Goal: Task Accomplishment & Management: Manage account settings

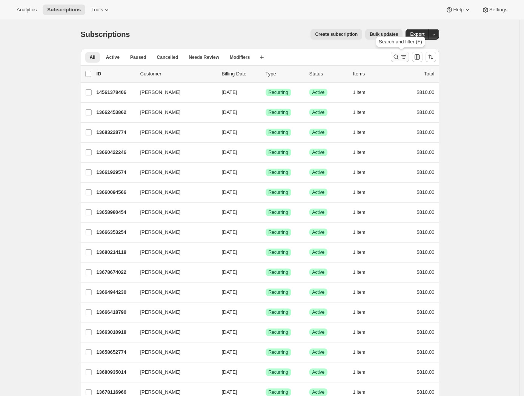
click at [402, 59] on icon "Search and filter results" at bounding box center [404, 57] width 8 height 8
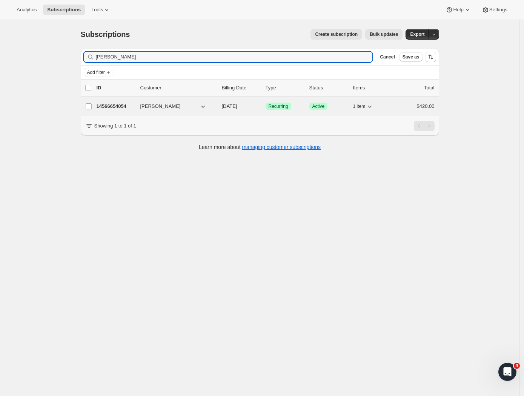
type input "Zifeng Xu"
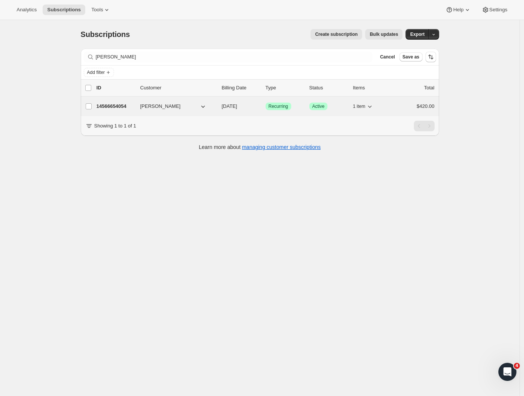
click at [119, 105] on p "14566654054" at bounding box center [116, 107] width 38 height 8
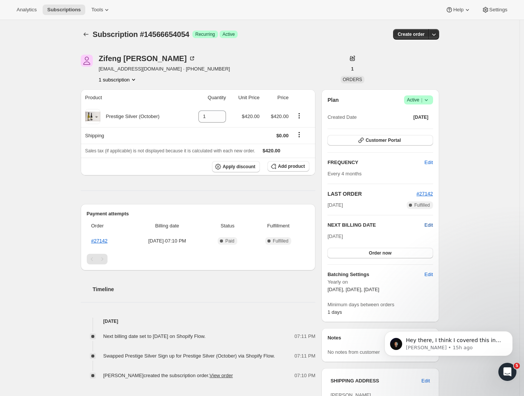
click at [431, 224] on span "Edit" at bounding box center [429, 226] width 8 height 8
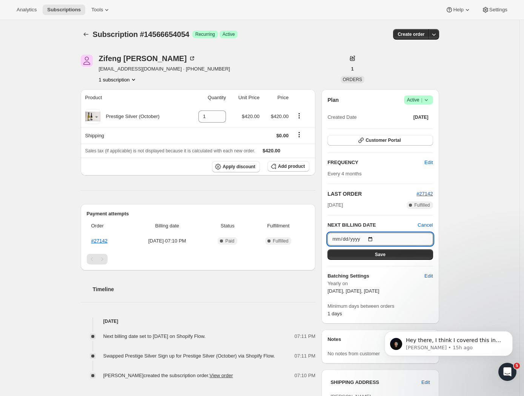
click at [391, 243] on input "2025-10-09" at bounding box center [380, 239] width 105 height 13
type input "2025-10-08"
click at [404, 256] on button "Save" at bounding box center [380, 255] width 105 height 11
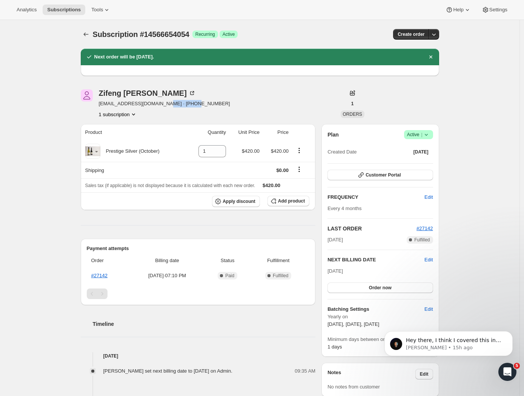
drag, startPoint x: 202, startPoint y: 104, endPoint x: 165, endPoint y: 103, distance: 37.4
click at [165, 103] on div "Zifeng Xu frankzz1228@gmail.com · +64276660330 1 subscription" at bounding box center [206, 103] width 251 height 29
copy span "64276660330"
drag, startPoint x: 158, startPoint y: 103, endPoint x: 99, endPoint y: 103, distance: 58.9
click at [99, 103] on div "Zifeng Xu frankzz1228@gmail.com · +64276660330 1 subscription" at bounding box center [206, 103] width 251 height 29
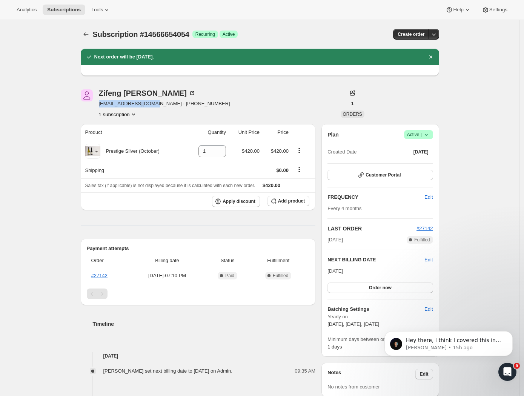
copy span "frankzz1228@gmail.com"
click at [463, 253] on div "Subscription #14566654054. This page is ready Subscription #14566654054 Success…" at bounding box center [260, 312] width 520 height 584
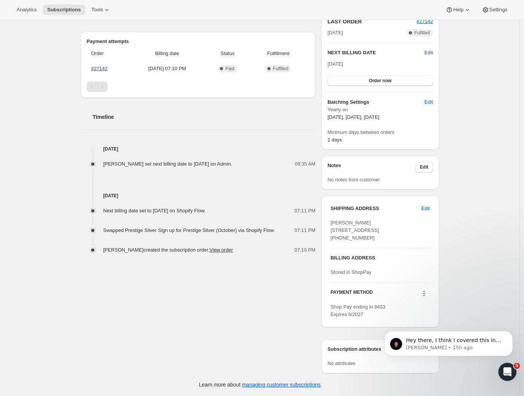
scroll to position [228, 0]
click at [427, 205] on span "Edit" at bounding box center [426, 209] width 8 height 8
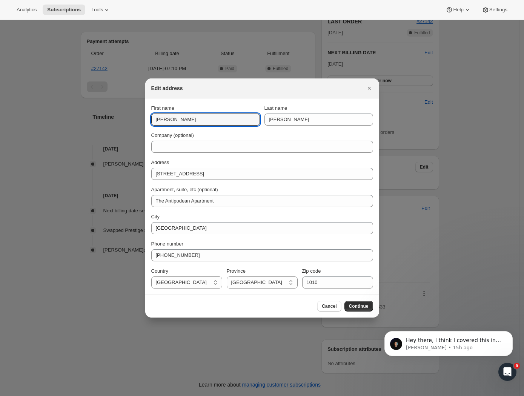
drag, startPoint x: 185, startPoint y: 119, endPoint x: 121, endPoint y: 117, distance: 64.2
click at [122, 396] on div "Edit address First name Frank Last name Xu Company (optional) Address 901/41 Be…" at bounding box center [262, 396] width 524 height 0
paste input "Zifeng Xu"
type input "Zifeng"
click at [364, 309] on span "Continue" at bounding box center [359, 306] width 20 height 6
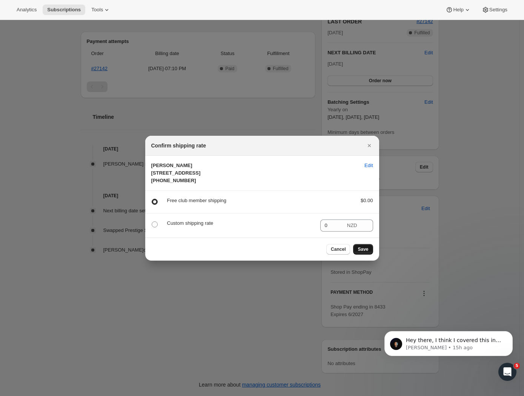
click at [367, 253] on span "Save" at bounding box center [363, 249] width 11 height 6
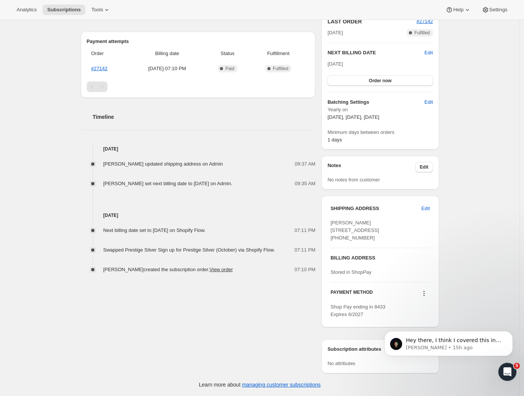
scroll to position [0, 0]
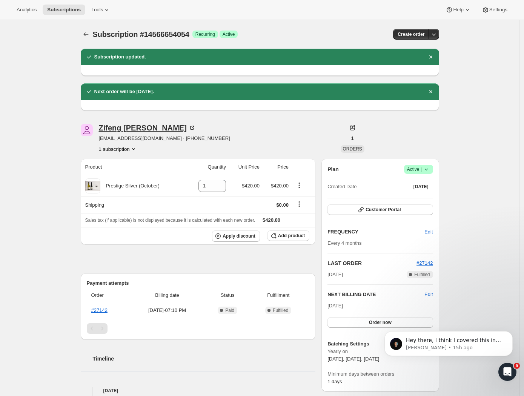
click at [119, 132] on div "Zifeng Xu" at bounding box center [147, 128] width 97 height 8
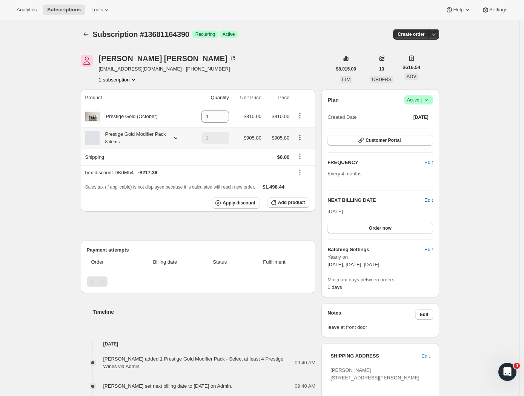
click at [302, 140] on icon "Product actions" at bounding box center [300, 138] width 8 height 8
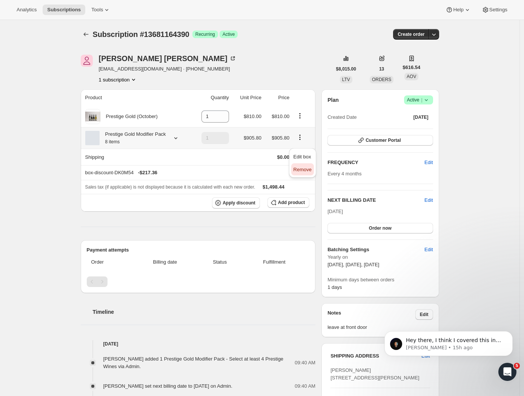
click at [300, 171] on span "Remove" at bounding box center [303, 170] width 18 height 6
type input "1"
click at [297, 47] on div "Subscription #13681164390. This page is ready Subscription #13681164390 Success…" at bounding box center [260, 34] width 359 height 29
click at [304, 116] on icon "Product actions" at bounding box center [300, 116] width 8 height 8
click at [302, 131] on span "Remove" at bounding box center [297, 131] width 18 height 6
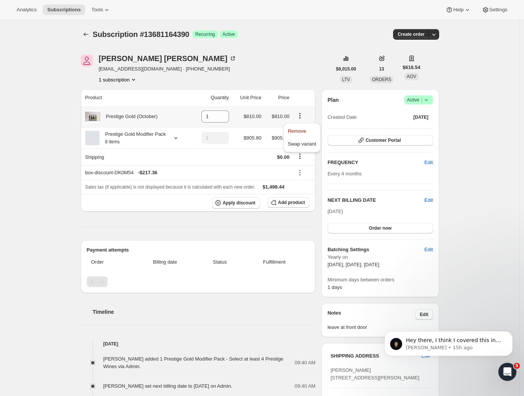
type input "0"
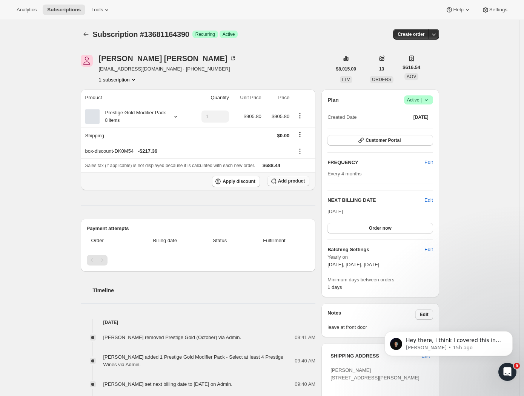
click at [283, 184] on span "Add product" at bounding box center [291, 181] width 27 height 6
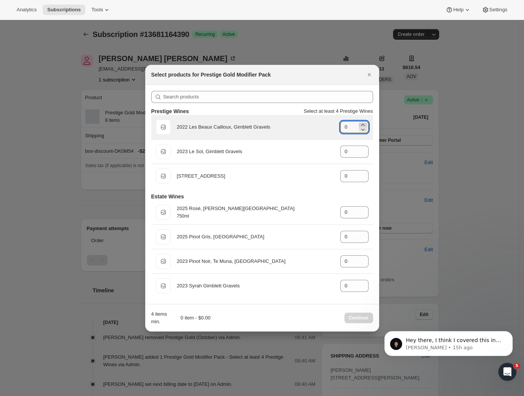
click at [362, 122] on icon ":r78:" at bounding box center [363, 125] width 8 height 8
type input "1"
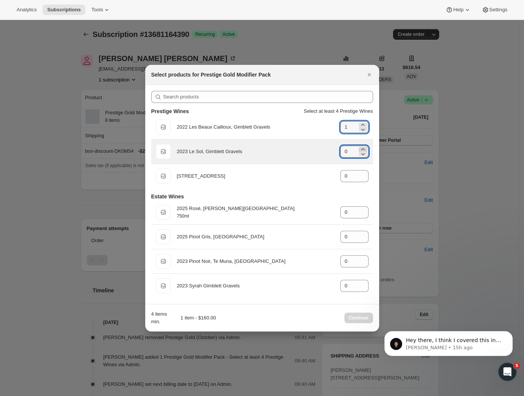
click at [365, 149] on icon ":r78:" at bounding box center [363, 150] width 8 height 8
type input "1"
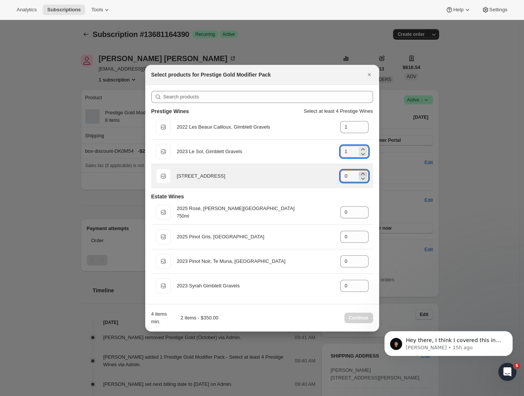
click at [364, 174] on icon ":r78:" at bounding box center [363, 174] width 8 height 8
click at [363, 173] on icon ":r78:" at bounding box center [362, 174] width 3 height 2
type input "2"
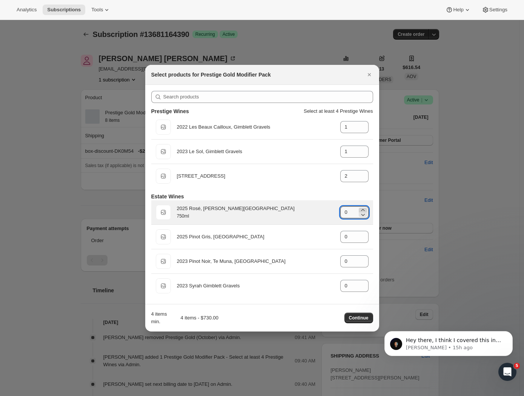
click at [363, 208] on icon ":r78:" at bounding box center [363, 210] width 8 height 8
type input "2"
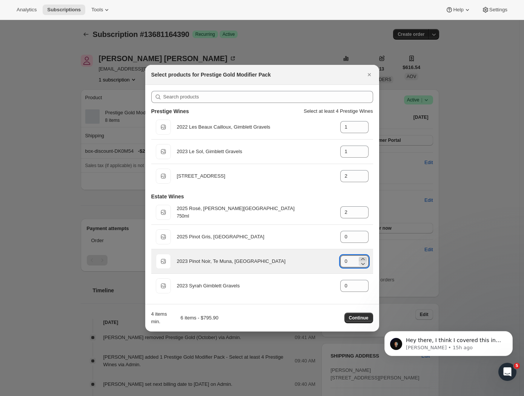
click at [364, 258] on icon ":r78:" at bounding box center [363, 260] width 8 height 8
click at [364, 257] on icon ":r78:" at bounding box center [363, 260] width 8 height 8
type input "2"
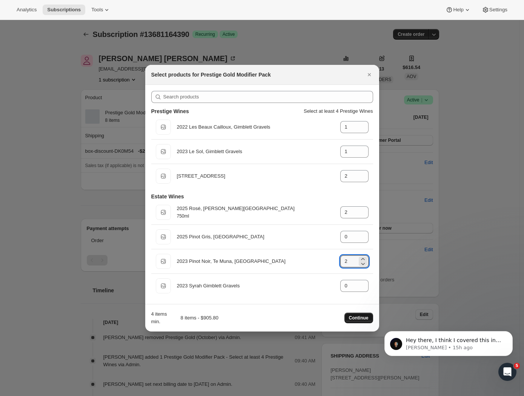
click at [360, 320] on span "Continue" at bounding box center [359, 318] width 20 height 6
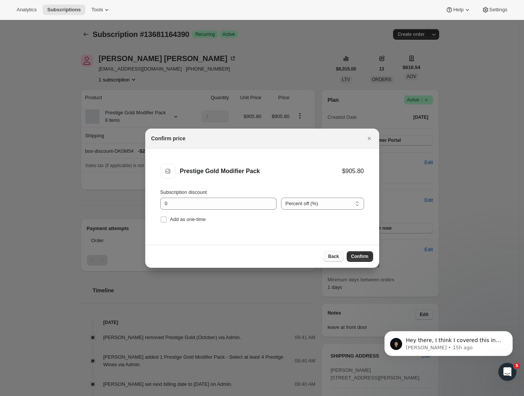
click at [334, 257] on span "Back" at bounding box center [333, 257] width 11 height 6
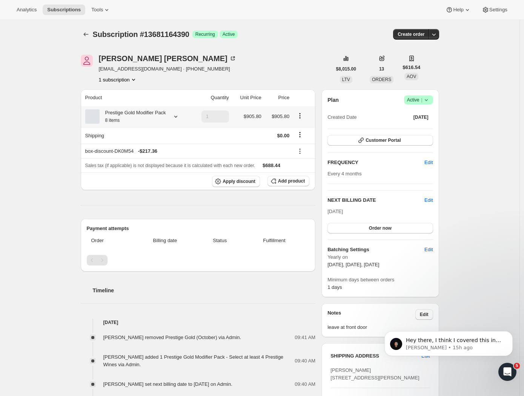
click at [54, 122] on div "Subscription #13681164390. This page is ready Subscription #13681164390 Success…" at bounding box center [260, 321] width 520 height 602
click at [281, 184] on span "Add product" at bounding box center [291, 181] width 27 height 6
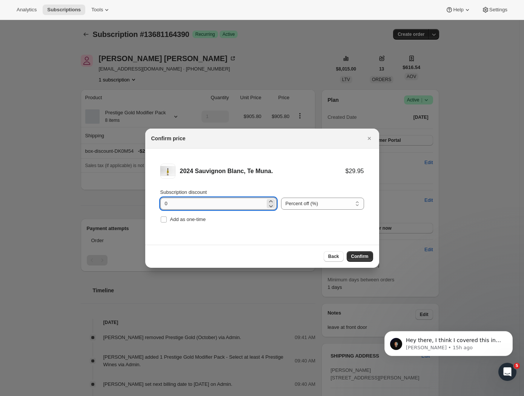
click at [221, 204] on input "0" at bounding box center [212, 204] width 105 height 12
drag, startPoint x: 214, startPoint y: 203, endPoint x: 155, endPoint y: 202, distance: 58.9
click at [155, 202] on li "2024 Sauvignon Blanc, Te Muna. $29.95 Subscription discount 0 Percent off (%) A…" at bounding box center [262, 194] width 234 height 91
type input "20"
click at [163, 220] on input "Add as one-time" at bounding box center [164, 220] width 6 height 6
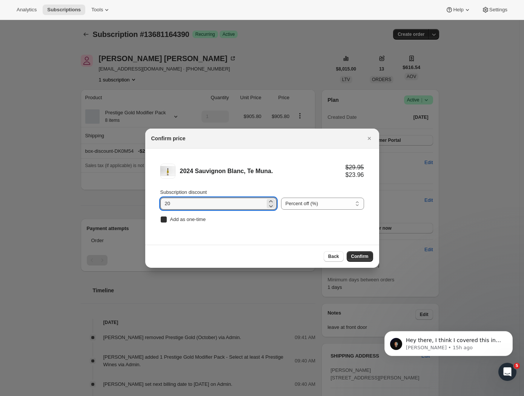
checkbox input "true"
click at [361, 258] on span "Confirm" at bounding box center [359, 257] width 17 height 6
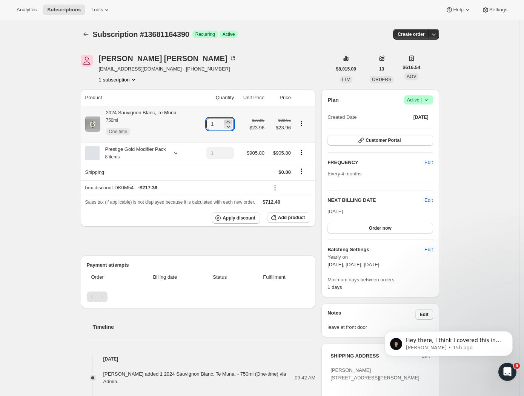
click at [230, 121] on icon at bounding box center [229, 122] width 8 height 8
type input "2"
click at [285, 221] on span "Add product" at bounding box center [291, 218] width 27 height 6
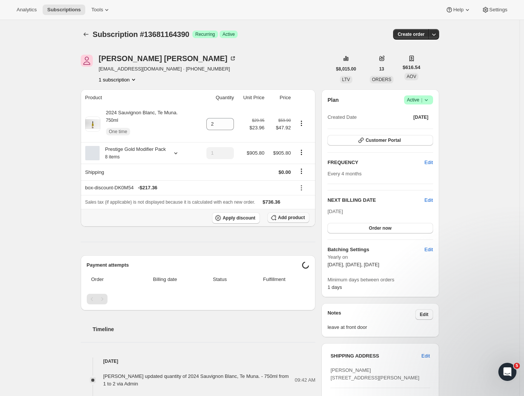
click at [296, 221] on span "Add product" at bounding box center [291, 218] width 27 height 6
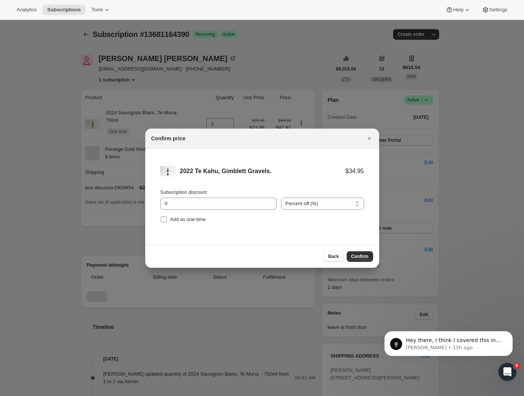
click at [168, 219] on label "Add as one-time" at bounding box center [183, 219] width 46 height 11
click at [167, 219] on input "Add as one-time" at bounding box center [164, 220] width 6 height 6
checkbox input "true"
drag, startPoint x: 176, startPoint y: 205, endPoint x: 151, endPoint y: 200, distance: 26.2
click at [151, 200] on li "2022 Te Kahu, Gimblett Gravels. $34.95 Subscription discount 0 Percent off (%) …" at bounding box center [262, 194] width 234 height 91
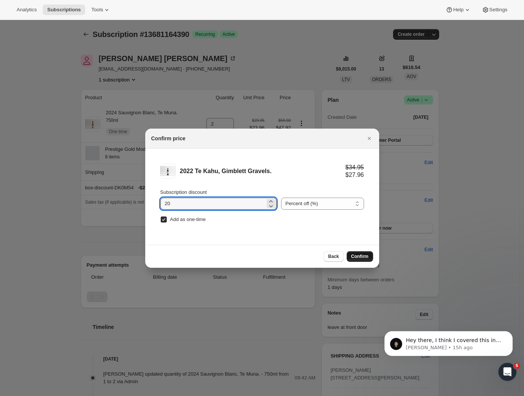
type input "20"
click at [357, 256] on span "Confirm" at bounding box center [359, 257] width 17 height 6
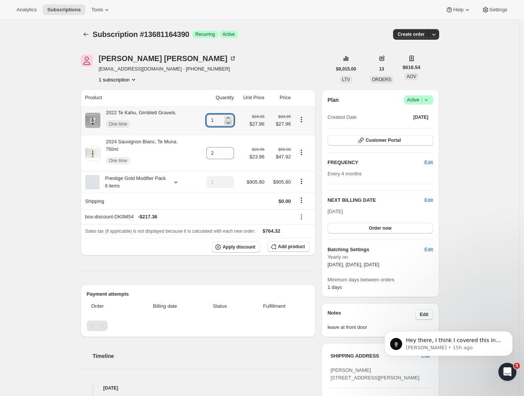
click at [230, 119] on icon at bounding box center [229, 123] width 8 height 8
click at [228, 116] on icon at bounding box center [229, 118] width 8 height 8
type input "2"
click at [86, 35] on icon "Subscriptions" at bounding box center [86, 35] width 8 height 8
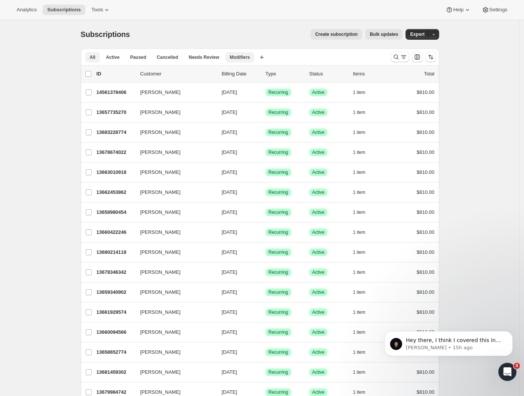
click at [241, 57] on span "Modifiers" at bounding box center [240, 57] width 20 height 6
click at [120, 58] on span "Active" at bounding box center [113, 57] width 14 height 6
click at [400, 57] on icon "Search and filter results" at bounding box center [397, 57] width 8 height 8
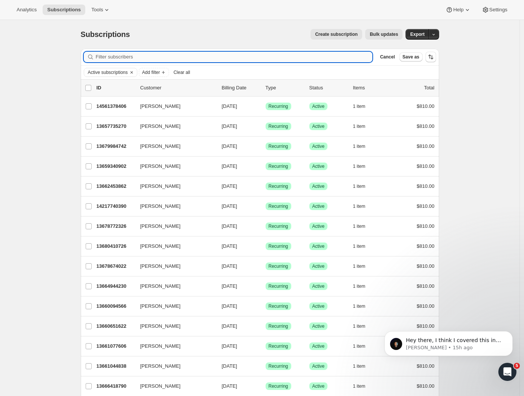
click at [401, 59] on div "Cancel Save as" at bounding box center [399, 56] width 45 height 9
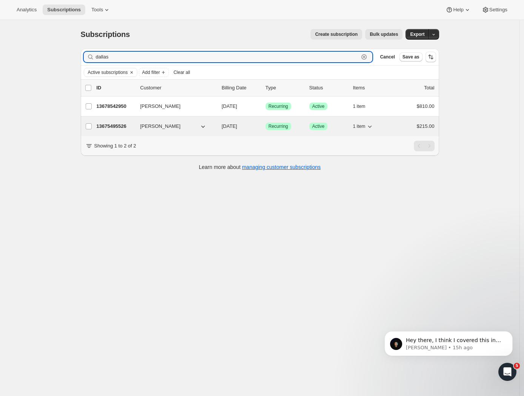
type input "dallas"
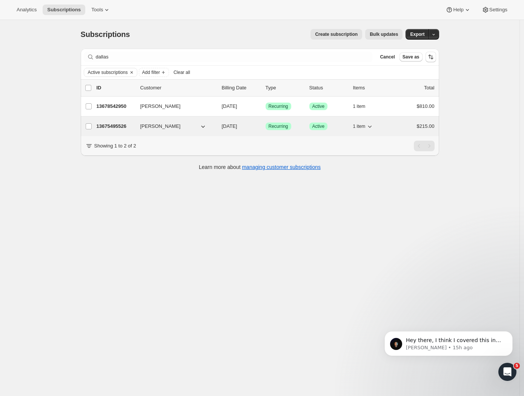
click at [126, 124] on p "13675495526" at bounding box center [116, 127] width 38 height 8
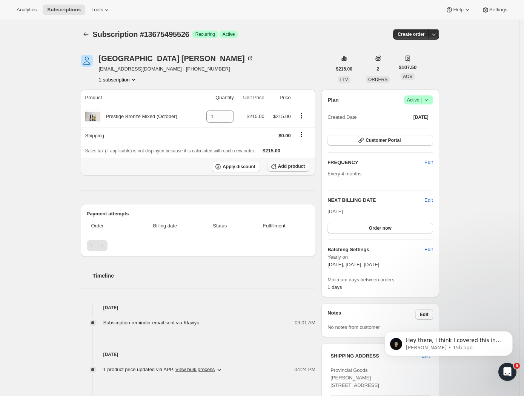
click at [286, 166] on span "Add product" at bounding box center [291, 166] width 27 height 6
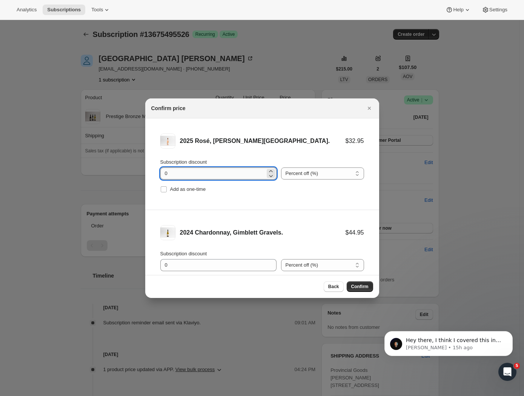
click at [187, 175] on input "0" at bounding box center [212, 174] width 105 height 12
click at [168, 189] on label "Add as one-time" at bounding box center [183, 189] width 46 height 11
click at [167, 189] on input "Add as one-time" at bounding box center [164, 189] width 6 height 6
checkbox input "true"
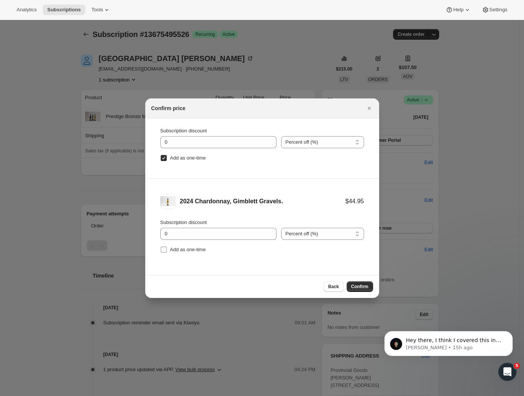
click at [164, 248] on input "Add as one-time" at bounding box center [164, 250] width 6 height 6
checkbox input "true"
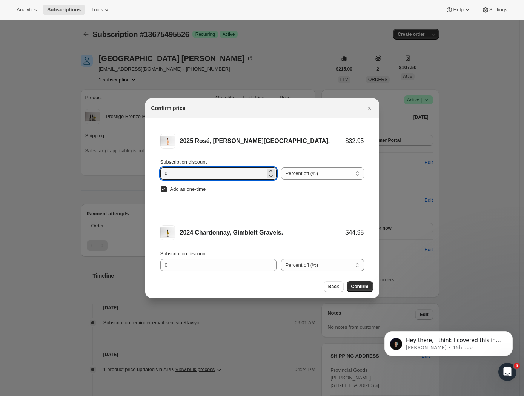
drag, startPoint x: 181, startPoint y: 173, endPoint x: 141, endPoint y: 170, distance: 40.5
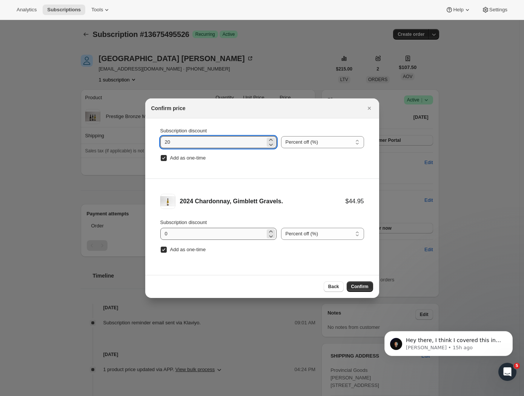
type input "20"
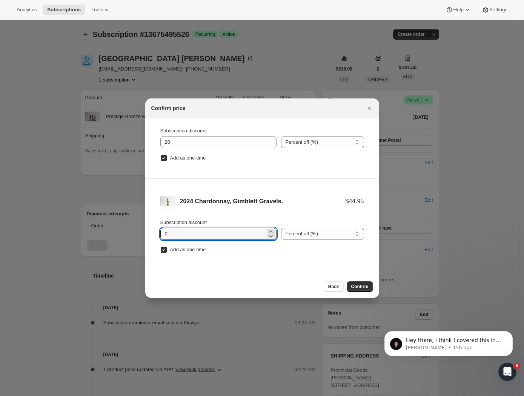
drag, startPoint x: 183, startPoint y: 233, endPoint x: 148, endPoint y: 230, distance: 35.2
click at [148, 230] on li "2024 Chardonnay, Gimblett Gravels. $44.95 Subscription discount 0 Percent off (…" at bounding box center [262, 224] width 234 height 91
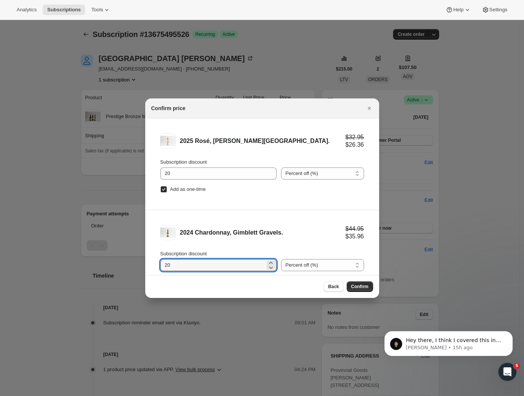
type input "20"
click at [261, 214] on li "2024 Chardonnay, Gimblett Gravels. $44.95 $35.96 Subscription discount 20 Perce…" at bounding box center [262, 255] width 234 height 91
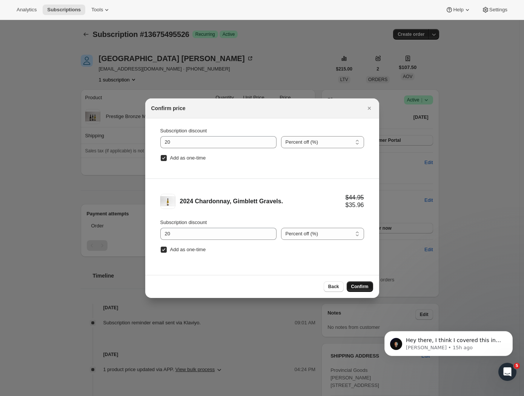
click at [360, 286] on span "Confirm" at bounding box center [359, 287] width 17 height 6
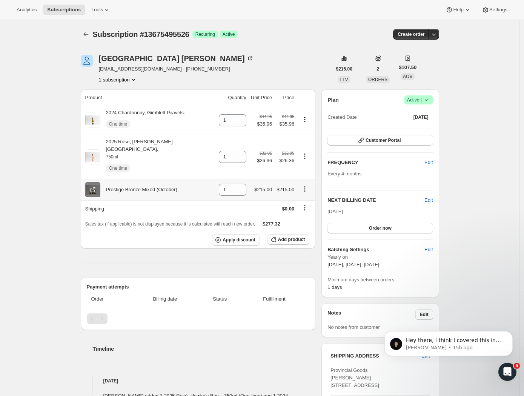
click at [94, 186] on icon at bounding box center [93, 190] width 8 height 8
click at [69, 153] on div "Subscription #13675495526. This page is ready Subscription #13675495526 Success…" at bounding box center [260, 319] width 520 height 598
click at [302, 153] on icon "Product actions" at bounding box center [305, 157] width 8 height 8
click at [307, 165] on button "Remove" at bounding box center [304, 169] width 33 height 12
type input "0"
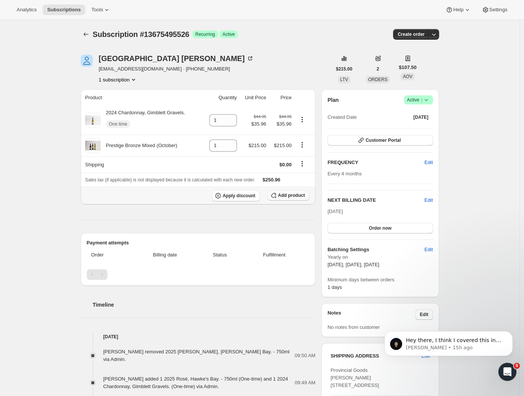
click at [291, 197] on span "Add product" at bounding box center [291, 196] width 27 height 6
click at [68, 219] on div "Subscription #13675495526. This page is ready Subscription #13675495526 Success…" at bounding box center [260, 310] width 520 height 581
click at [430, 199] on span "Edit" at bounding box center [429, 201] width 8 height 8
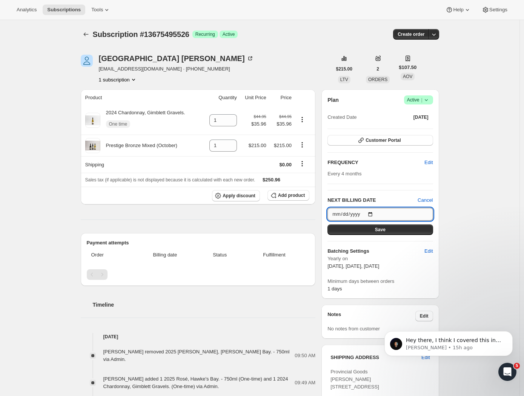
click at [394, 214] on input "[DATE]" at bounding box center [380, 214] width 105 height 13
click at [455, 193] on div "Subscription #13675495526. This page is ready Subscription #13675495526 Success…" at bounding box center [260, 310] width 520 height 581
click at [385, 216] on input "[DATE]" at bounding box center [380, 214] width 105 height 13
click at [484, 202] on div "Subscription #13675495526. This page is ready Subscription #13675495526 Success…" at bounding box center [260, 310] width 520 height 581
click at [383, 217] on input "[DATE]" at bounding box center [380, 214] width 105 height 13
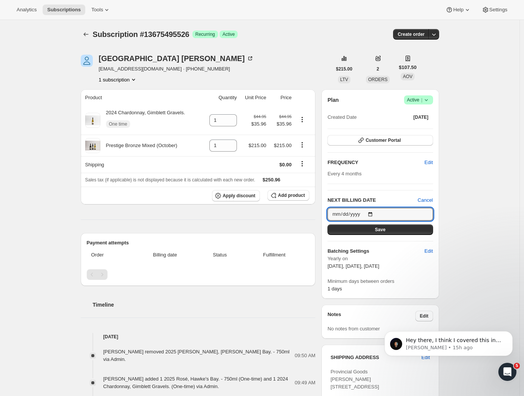
type input "[DATE]"
click at [473, 214] on div "Subscription #13675495526. This page is ready Subscription #13675495526 Success…" at bounding box center [260, 310] width 520 height 581
click at [411, 229] on button "Save" at bounding box center [380, 230] width 105 height 11
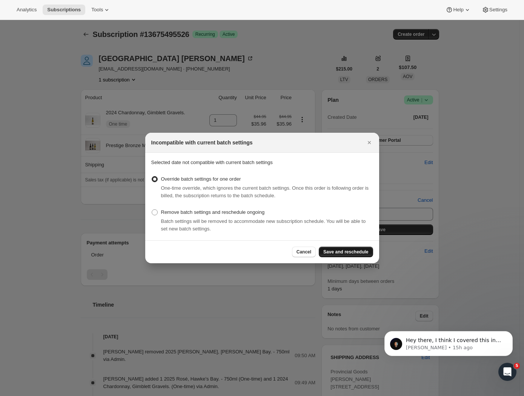
click at [330, 251] on span "Save and reschedule" at bounding box center [346, 252] width 45 height 6
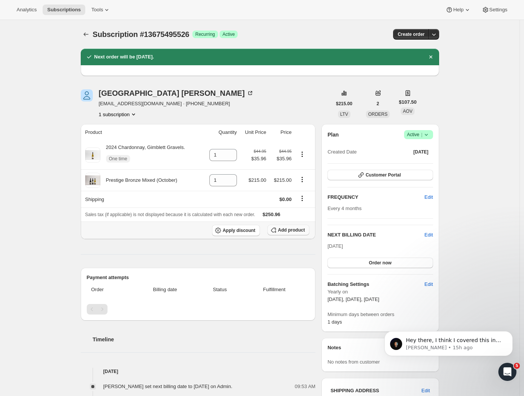
click at [293, 236] on button "Add product" at bounding box center [289, 230] width 42 height 11
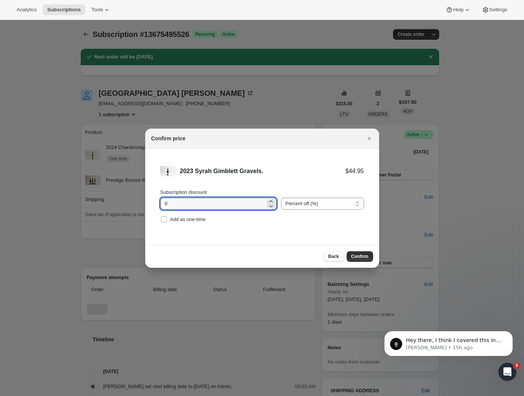
drag, startPoint x: 196, startPoint y: 203, endPoint x: 149, endPoint y: 203, distance: 46.4
click at [149, 203] on li "2023 Syrah Gimblett Gravels. $44.95 Subscription discount 0 Percent off (%) Amo…" at bounding box center [262, 194] width 234 height 91
type input "20"
click at [162, 222] on input "Add as one-time" at bounding box center [164, 220] width 6 height 6
checkbox input "true"
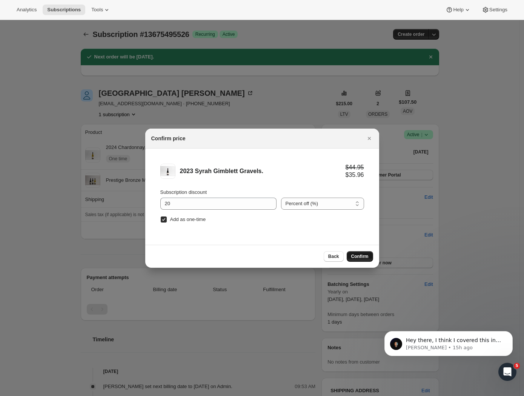
drag, startPoint x: 346, startPoint y: 251, endPoint x: 359, endPoint y: 256, distance: 14.2
click at [346, 251] on div "Back Confirm" at bounding box center [348, 256] width 49 height 11
click at [362, 256] on span "Confirm" at bounding box center [359, 257] width 17 height 6
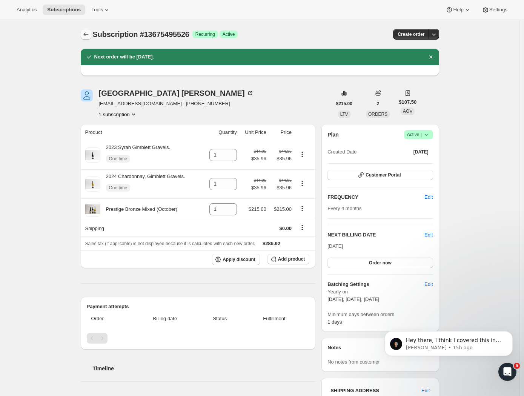
click at [87, 34] on icon "Subscriptions" at bounding box center [86, 35] width 8 height 8
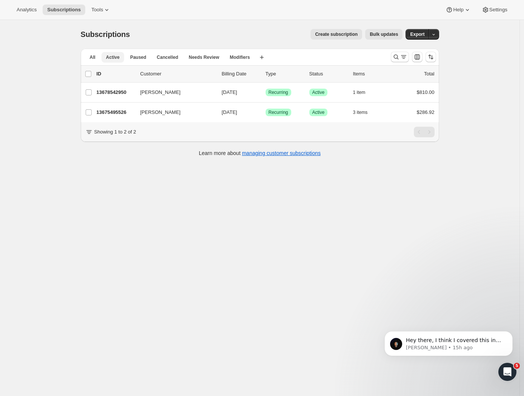
click at [111, 58] on span "Active" at bounding box center [113, 57] width 14 height 6
click at [400, 56] on icon "Search and filter results" at bounding box center [397, 57] width 8 height 8
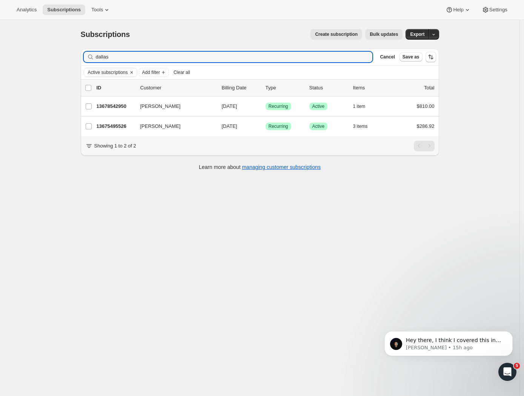
drag, startPoint x: 116, startPoint y: 60, endPoint x: 55, endPoint y: 56, distance: 60.1
click at [56, 56] on div "Subscriptions. This page is ready Subscriptions Create subscription Bulk update…" at bounding box center [260, 218] width 520 height 396
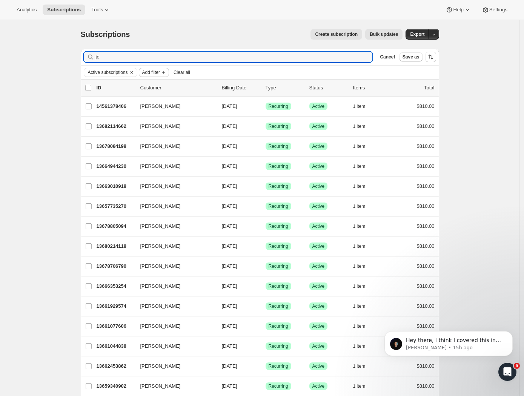
type input "j"
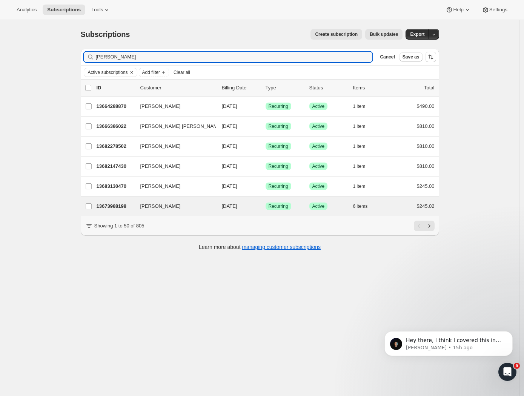
type input "roper"
click at [124, 201] on div "Jennifer Knaggs 13673988198 Jennifer Knaggs 10/13/2025 Success Recurring Succes…" at bounding box center [260, 207] width 359 height 20
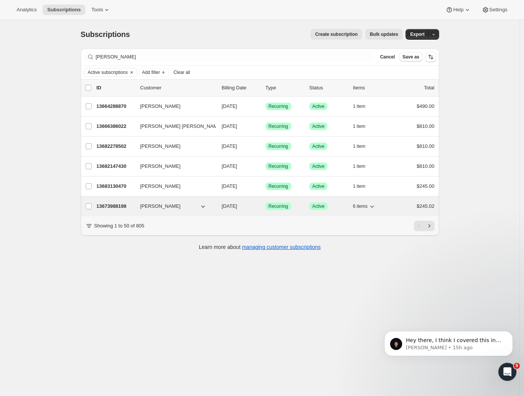
click at [112, 205] on p "13673988198" at bounding box center [116, 207] width 38 height 8
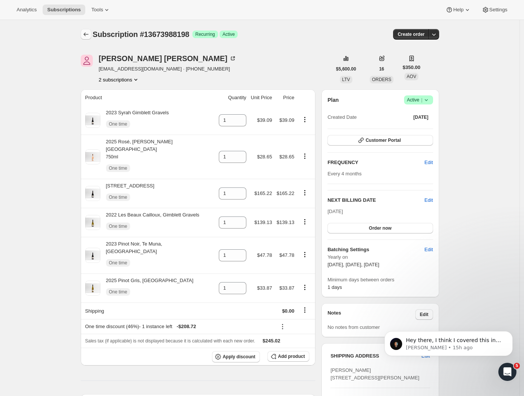
click at [86, 34] on icon "Subscriptions" at bounding box center [86, 35] width 8 height 8
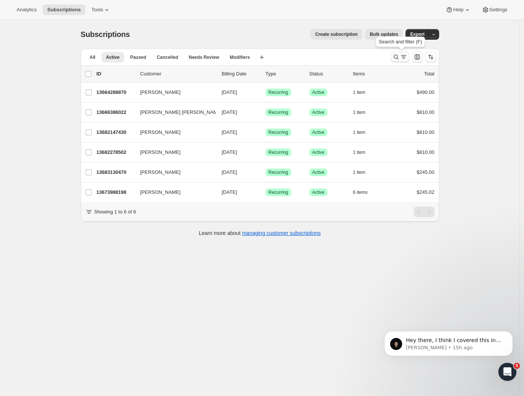
click at [404, 56] on icon "Search and filter results" at bounding box center [404, 57] width 8 height 8
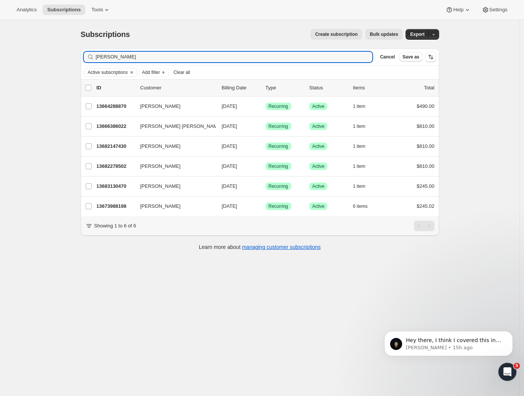
drag, startPoint x: 118, startPoint y: 59, endPoint x: 75, endPoint y: 55, distance: 43.2
click at [75, 55] on div "Subscriptions. This page is ready Subscriptions Create subscription Bulk update…" at bounding box center [260, 139] width 377 height 239
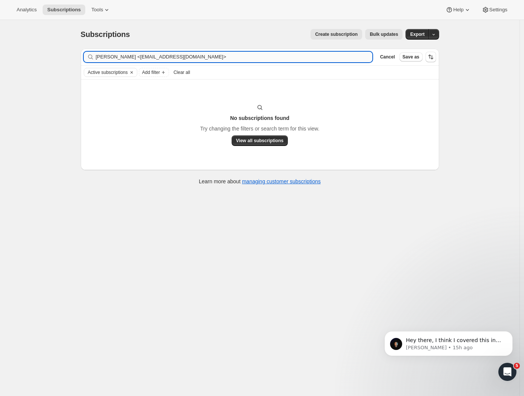
drag, startPoint x: 196, startPoint y: 56, endPoint x: 130, endPoint y: 54, distance: 65.7
click at [130, 54] on input "Birgit Dijkstra <rbkinraid@xtra.co.nz>" at bounding box center [234, 57] width 277 height 11
drag, startPoint x: 191, startPoint y: 57, endPoint x: 167, endPoint y: 55, distance: 23.5
click at [190, 57] on input "Birgit Dijkstra <rbkinraid@xtra.co.nz>" at bounding box center [234, 57] width 277 height 11
drag, startPoint x: 133, startPoint y: 56, endPoint x: 70, endPoint y: 57, distance: 62.7
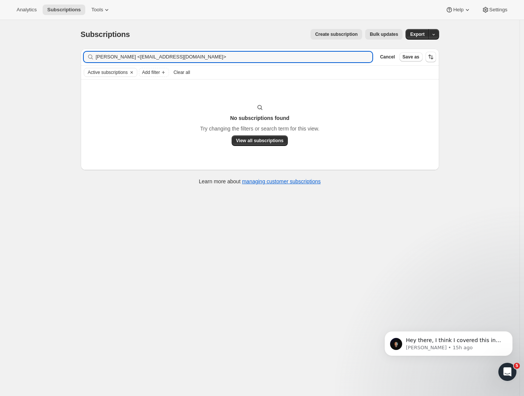
click at [70, 57] on div "Subscriptions. This page is ready Subscriptions Create subscription Bulk update…" at bounding box center [260, 218] width 520 height 396
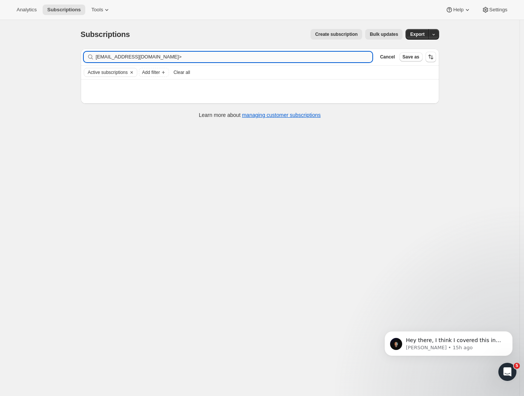
click at [154, 59] on input "rbkinraid@xtra.co.nz>" at bounding box center [234, 57] width 277 height 11
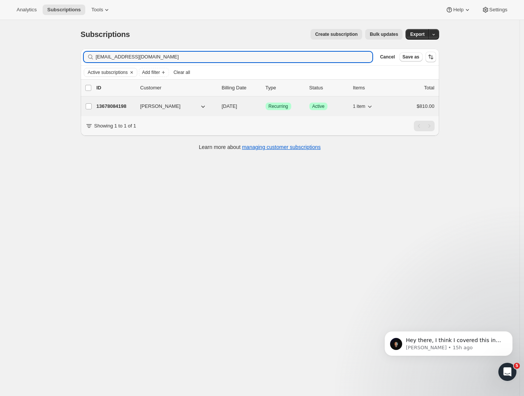
type input "rbkinraid@xtra.co.nz"
click at [126, 106] on p "13678084198" at bounding box center [116, 107] width 38 height 8
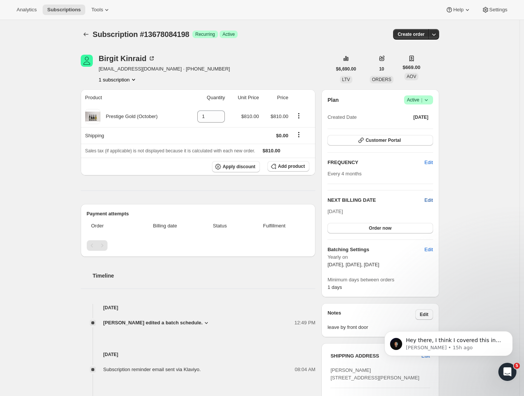
click at [431, 202] on span "Edit" at bounding box center [429, 201] width 8 height 8
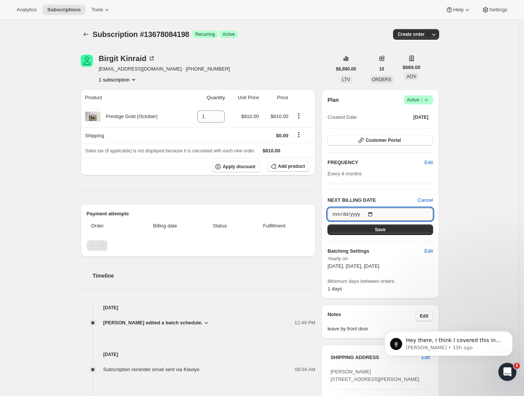
click at [399, 213] on input "[DATE]" at bounding box center [380, 214] width 105 height 13
type input "[DATE]"
click at [413, 231] on button "Save" at bounding box center [380, 230] width 105 height 11
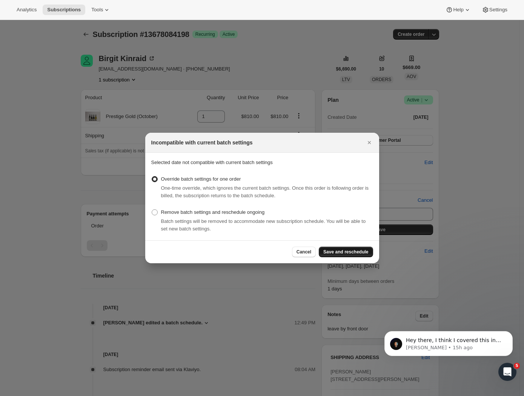
click at [341, 252] on span "Save and reschedule" at bounding box center [346, 252] width 45 height 6
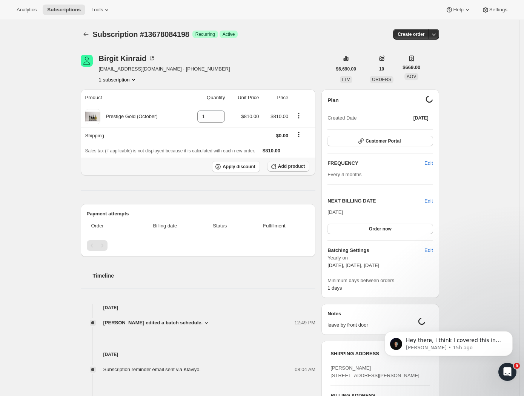
click at [282, 165] on span "Add product" at bounding box center [291, 166] width 27 height 6
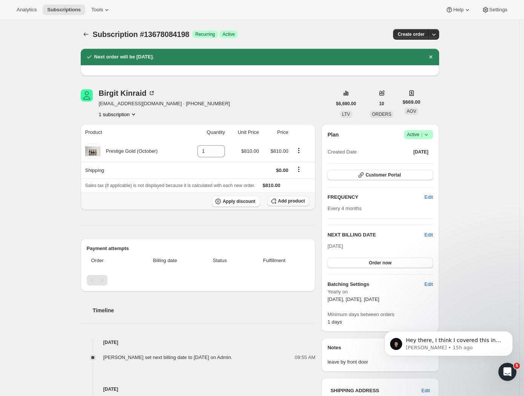
click at [291, 203] on span "Add product" at bounding box center [291, 201] width 27 height 6
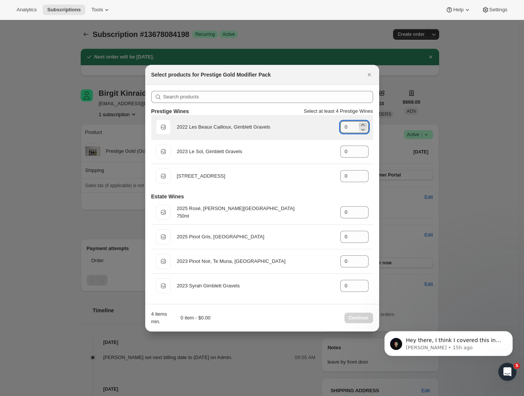
click at [365, 123] on icon ":r11i:" at bounding box center [363, 125] width 8 height 8
type input "1"
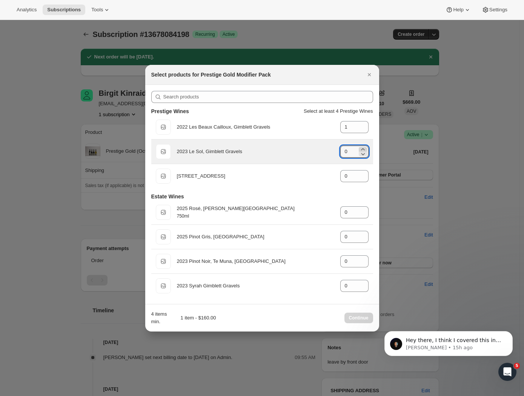
click at [362, 147] on icon ":r11i:" at bounding box center [363, 150] width 8 height 8
type input "1"
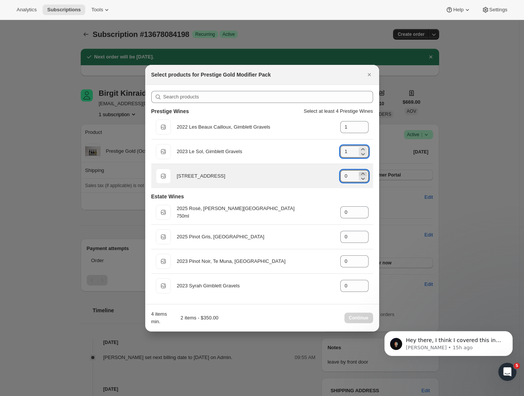
click at [363, 171] on icon ":r11i:" at bounding box center [363, 174] width 8 height 8
type input "2"
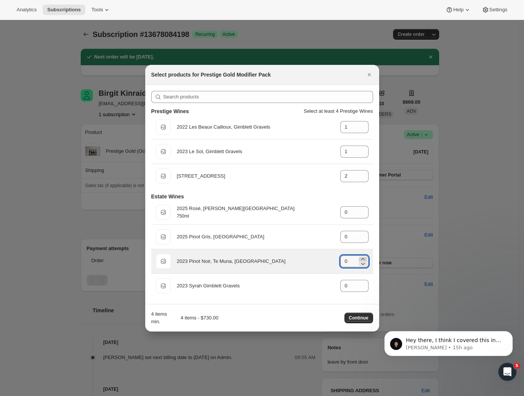
click at [364, 258] on icon ":r11i:" at bounding box center [363, 260] width 8 height 8
type input "2"
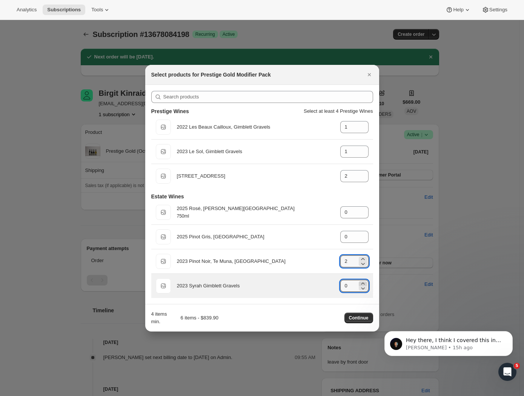
click at [363, 282] on icon ":r11i:" at bounding box center [363, 284] width 8 height 8
type input "2"
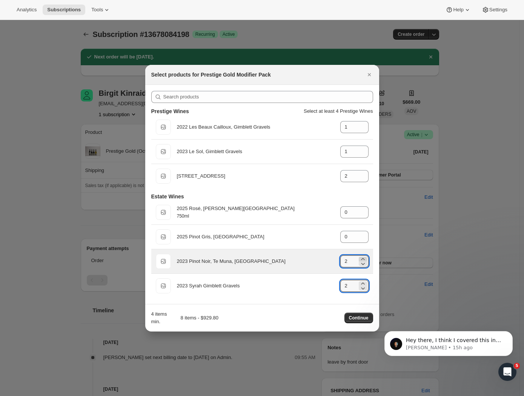
click at [364, 257] on icon ":r11i:" at bounding box center [363, 260] width 8 height 8
type input "4"
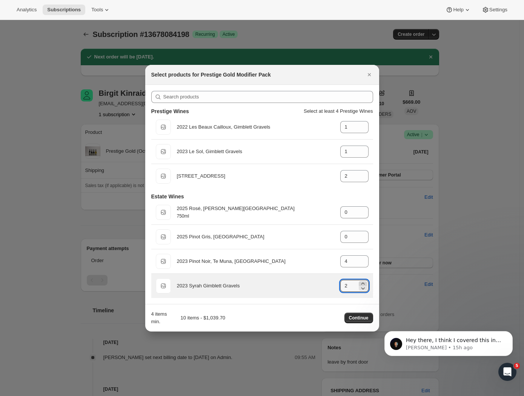
click at [364, 282] on icon ":r11i:" at bounding box center [363, 284] width 8 height 8
type input "4"
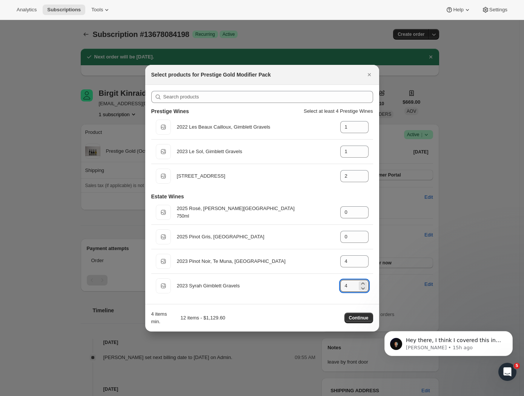
click at [255, 189] on div "Estate Wines 750ml 2025 Rosé, Hawke's Bay 750ml gid://shopify/ProductVariant/43…" at bounding box center [262, 243] width 222 height 110
click at [360, 316] on span "Continue" at bounding box center [359, 318] width 20 height 6
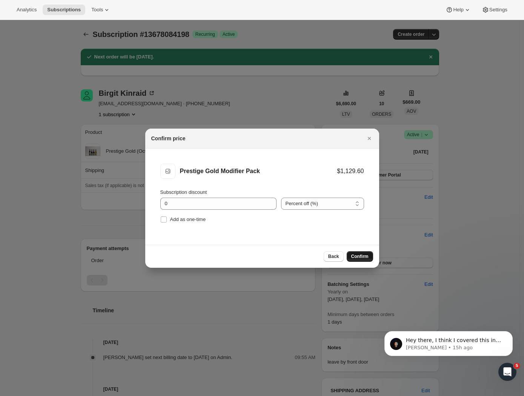
click at [360, 257] on span "Confirm" at bounding box center [359, 257] width 17 height 6
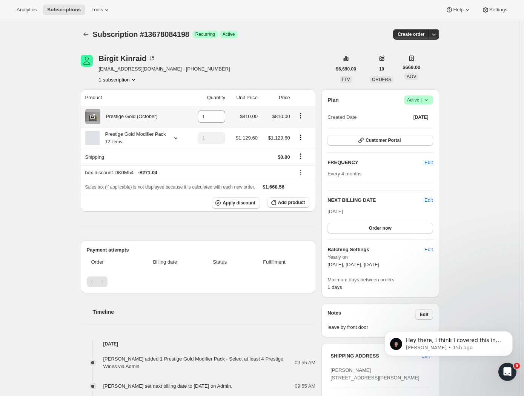
click at [305, 117] on icon "Product actions" at bounding box center [301, 116] width 8 height 8
click at [304, 126] on button "Remove" at bounding box center [302, 131] width 33 height 12
type input "0"
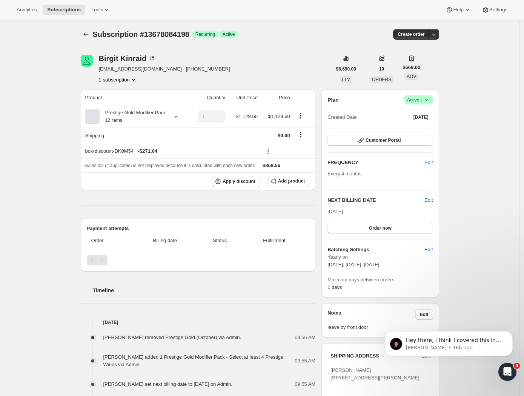
click at [74, 142] on div "Subscription #13678084198. This page is ready Subscription #13678084198 Success…" at bounding box center [260, 321] width 377 height 602
click at [86, 35] on icon "Subscriptions" at bounding box center [85, 34] width 5 height 4
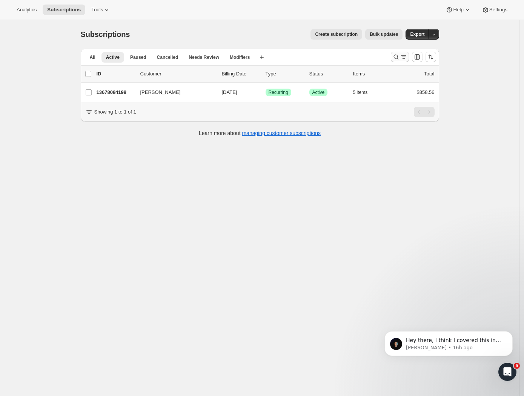
click at [395, 56] on icon "Search and filter results" at bounding box center [397, 57] width 8 height 8
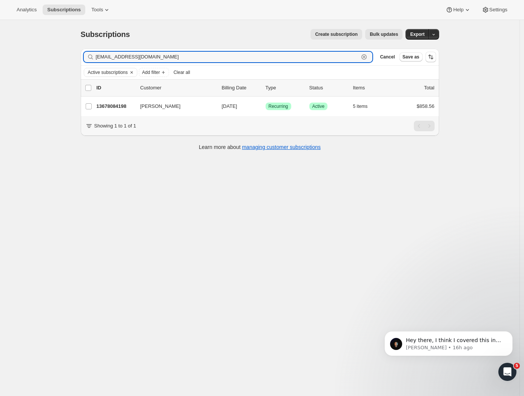
drag, startPoint x: 175, startPoint y: 57, endPoint x: 46, endPoint y: 59, distance: 129.5
click at [48, 59] on div "Subscriptions. This page is ready Subscriptions Create subscription Bulk update…" at bounding box center [260, 218] width 520 height 396
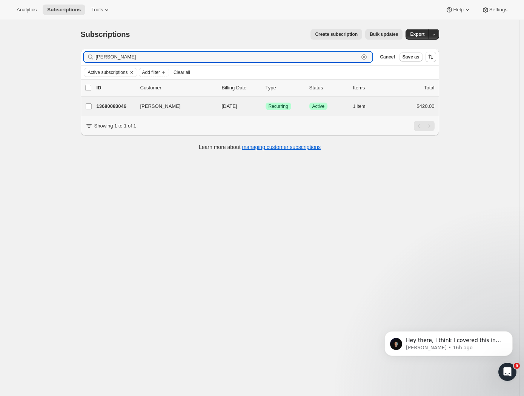
type input "Alan gibson"
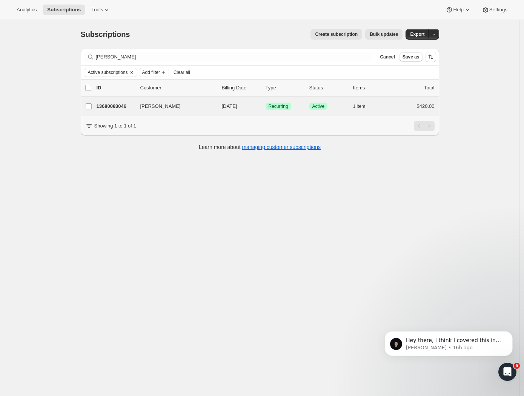
click at [118, 114] on div "Alan Gibson 13680083046 Alan Gibson 10/08/2025 Success Recurring Success Active…" at bounding box center [260, 107] width 359 height 20
drag, startPoint x: 125, startPoint y: 104, endPoint x: 150, endPoint y: 100, distance: 25.3
click at [125, 104] on p "13680083046" at bounding box center [116, 107] width 38 height 8
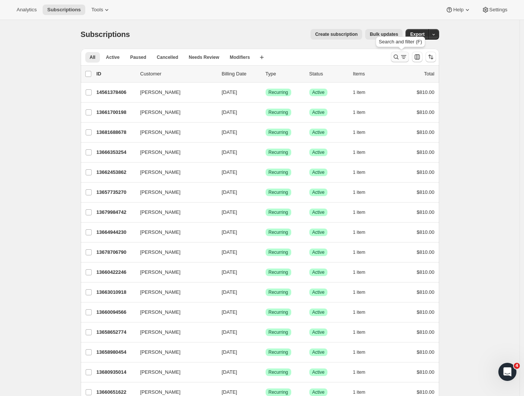
click at [400, 58] on icon "Search and filter results" at bounding box center [397, 57] width 8 height 8
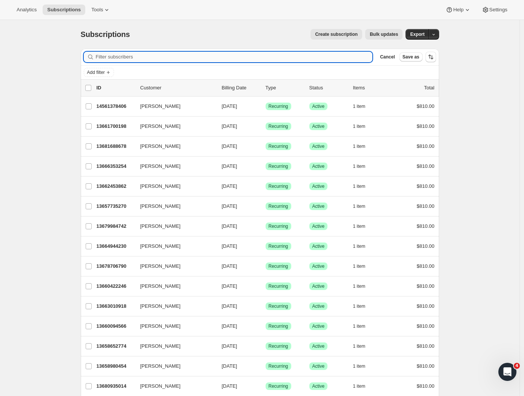
type input "[URL][DOMAIN_NAME]"
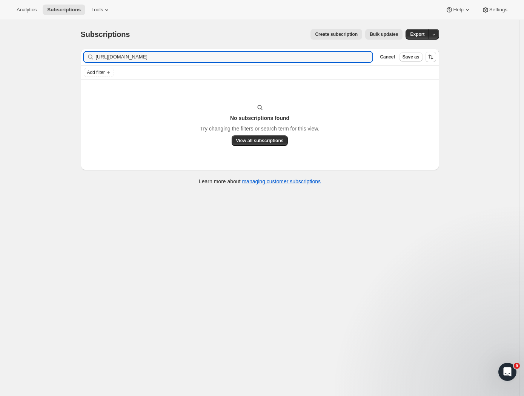
drag, startPoint x: 246, startPoint y: 55, endPoint x: 64, endPoint y: 58, distance: 182.3
click at [66, 58] on div "Subscriptions. This page is ready Subscriptions Create subscription Bulk update…" at bounding box center [260, 218] width 520 height 396
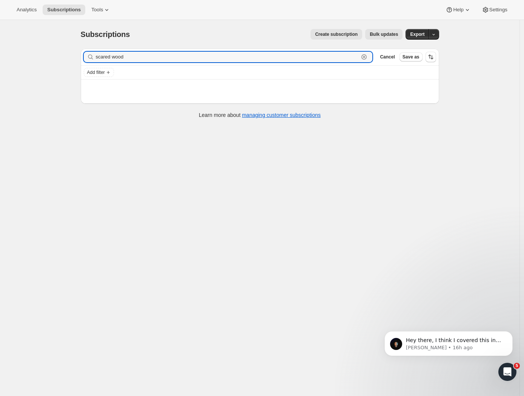
drag, startPoint x: 138, startPoint y: 55, endPoint x: 57, endPoint y: 55, distance: 80.4
click at [58, 55] on div "Subscriptions. This page is ready Subscriptions Create subscription Bulk update…" at bounding box center [260, 218] width 520 height 396
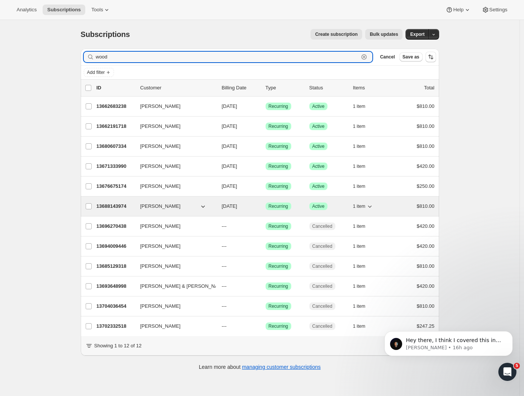
type input "wood"
click at [116, 208] on p "13688143974" at bounding box center [116, 207] width 38 height 8
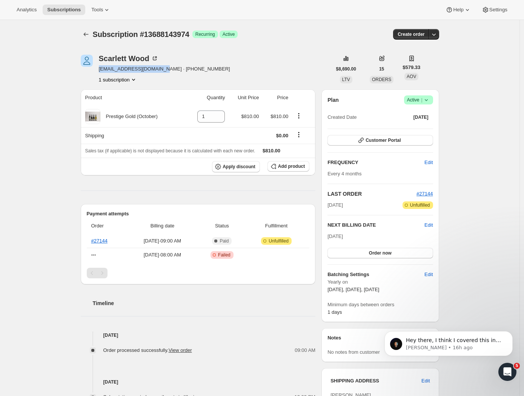
drag, startPoint x: 160, startPoint y: 69, endPoint x: 99, endPoint y: 70, distance: 60.8
click at [99, 70] on div "Scarlett Wood scarlett.wood@nzsir.com · +6421686856 1 subscription" at bounding box center [206, 69] width 251 height 29
copy span "scarlett.wood@nzsir.com"
click at [85, 33] on icon "Subscriptions" at bounding box center [86, 35] width 8 height 8
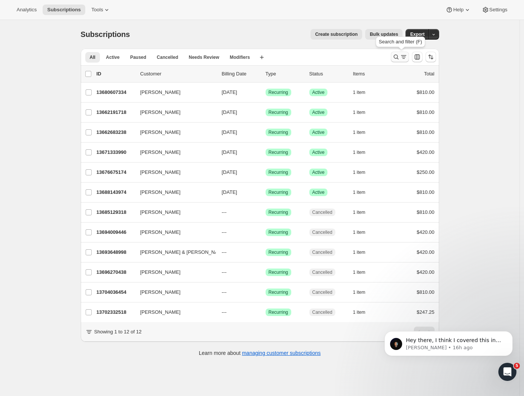
click at [400, 59] on icon "Search and filter results" at bounding box center [397, 57] width 8 height 8
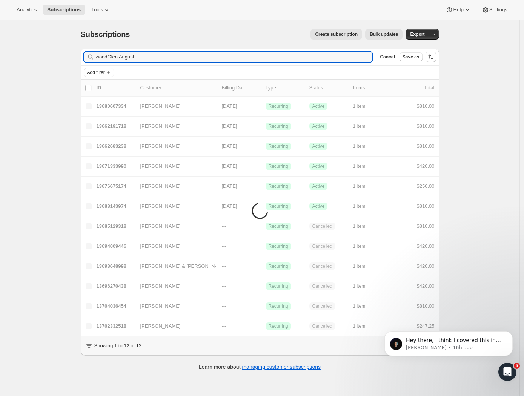
drag, startPoint x: 139, startPoint y: 59, endPoint x: 62, endPoint y: 58, distance: 76.6
click at [62, 58] on div "Subscriptions. This page is ready Subscriptions Create subscription Bulk update…" at bounding box center [260, 218] width 520 height 396
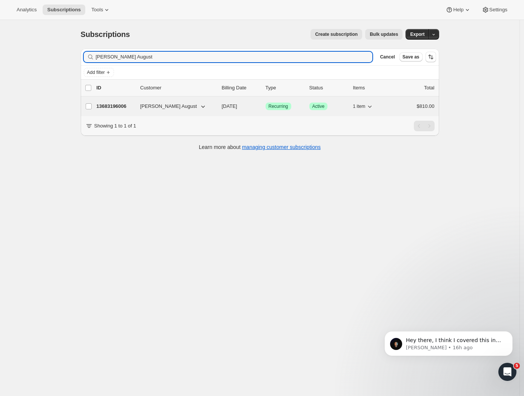
type input "[PERSON_NAME] August"
click at [122, 106] on p "13683196006" at bounding box center [116, 107] width 38 height 8
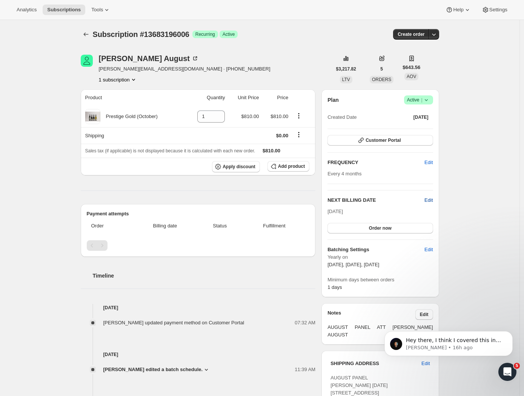
click at [431, 201] on span "Edit" at bounding box center [429, 201] width 8 height 8
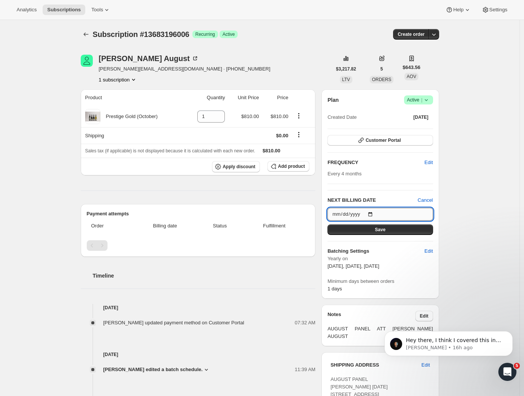
click at [389, 217] on input "2025-10-05" at bounding box center [380, 214] width 105 height 13
type input "2025-10-13"
click at [405, 227] on button "Save" at bounding box center [380, 230] width 105 height 11
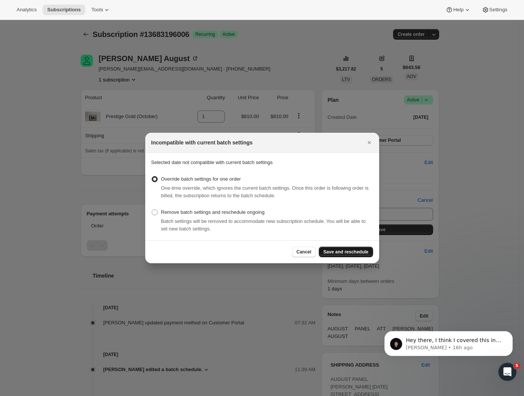
click at [342, 255] on button "Save and reschedule" at bounding box center [346, 252] width 54 height 11
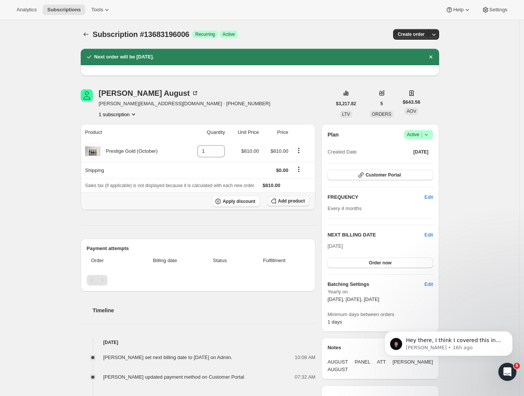
click at [286, 200] on span "Add product" at bounding box center [291, 201] width 27 height 6
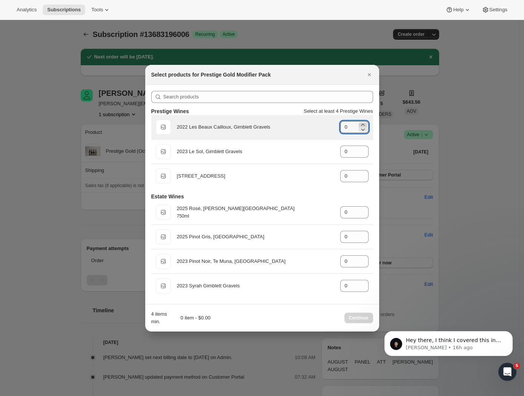
click at [364, 124] on icon ":r139:" at bounding box center [363, 125] width 8 height 8
type input "1"
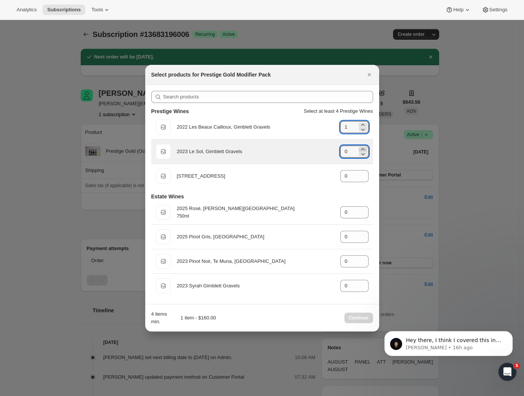
click at [364, 146] on icon ":r139:" at bounding box center [363, 150] width 8 height 8
type input "1"
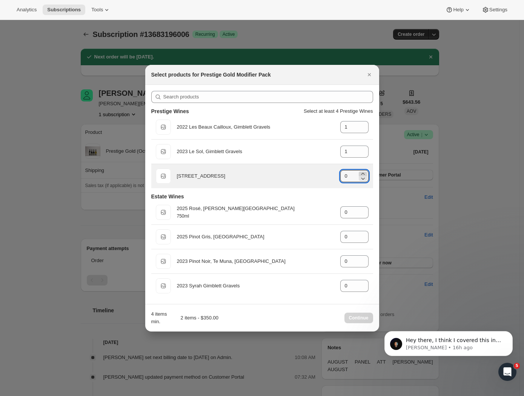
click at [361, 173] on icon ":r139:" at bounding box center [363, 174] width 8 height 8
click at [362, 173] on icon ":r139:" at bounding box center [363, 174] width 8 height 8
type input "2"
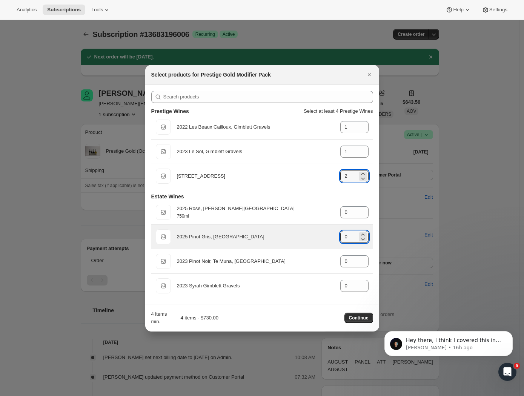
click at [363, 231] on icon ":r139:" at bounding box center [363, 235] width 8 height 8
click at [363, 232] on icon ":r139:" at bounding box center [363, 235] width 8 height 8
click at [363, 237] on icon ":r139:" at bounding box center [363, 240] width 8 height 8
click at [363, 238] on icon ":r139:" at bounding box center [363, 240] width 8 height 8
type input "0"
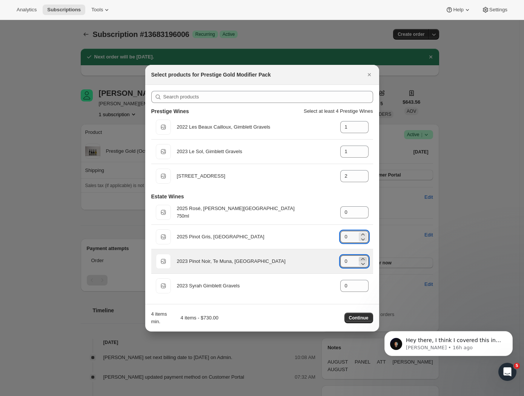
click at [363, 258] on icon ":r139:" at bounding box center [363, 260] width 8 height 8
type input "2"
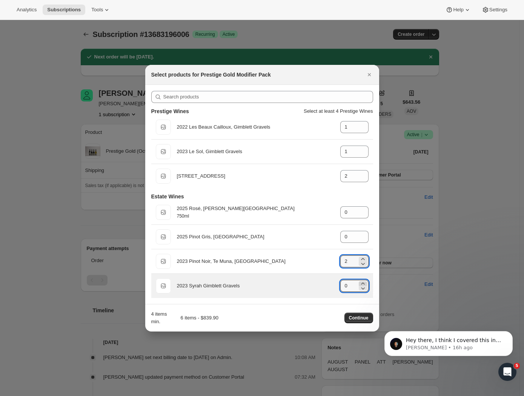
click at [363, 281] on icon ":r139:" at bounding box center [363, 284] width 8 height 8
type input "2"
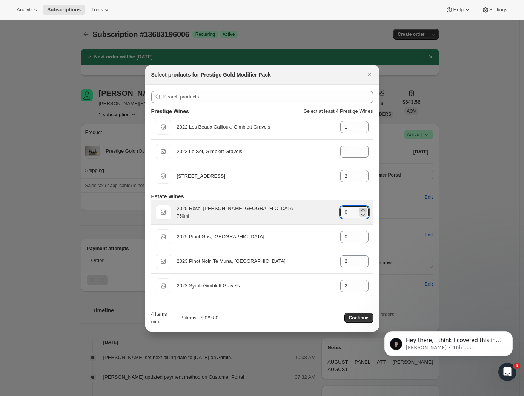
click at [364, 209] on icon ":r139:" at bounding box center [363, 210] width 8 height 8
type input "4"
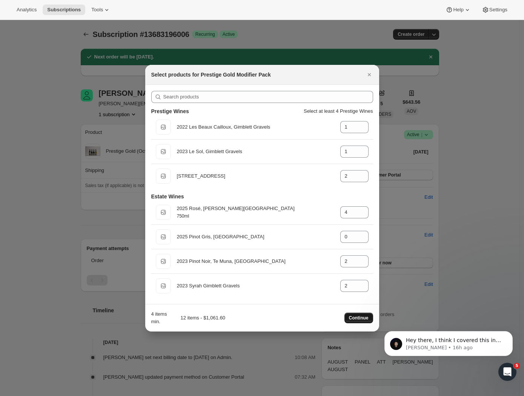
click at [358, 317] on span "Continue" at bounding box center [359, 318] width 20 height 6
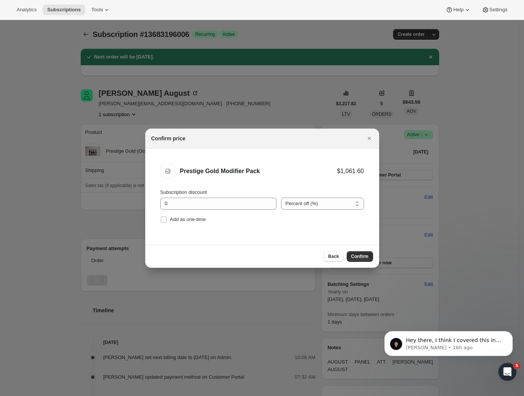
click at [360, 256] on span "Confirm" at bounding box center [359, 257] width 17 height 6
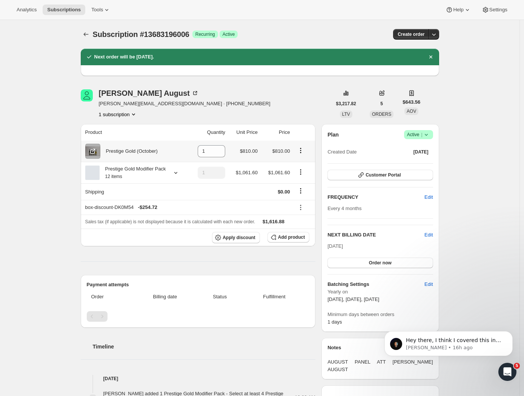
click at [303, 153] on icon "Product actions" at bounding box center [301, 151] width 8 height 8
click at [300, 123] on div "Glen August glen@augustpanel.co.nz · +64212444441 1 subscription $3,217.82 LTV …" at bounding box center [257, 366] width 365 height 578
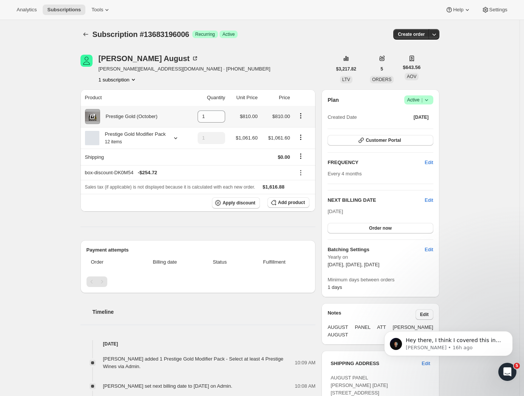
click at [296, 116] on td at bounding box center [303, 116] width 23 height 21
click at [300, 116] on icon "Product actions" at bounding box center [301, 116] width 8 height 8
click at [305, 131] on span "Remove" at bounding box center [297, 131] width 18 height 6
type input "0"
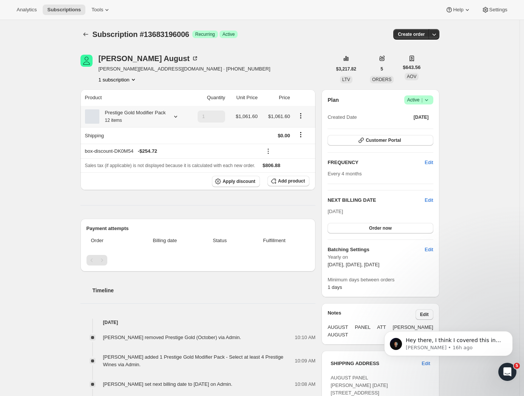
click at [172, 120] on div at bounding box center [174, 117] width 11 height 8
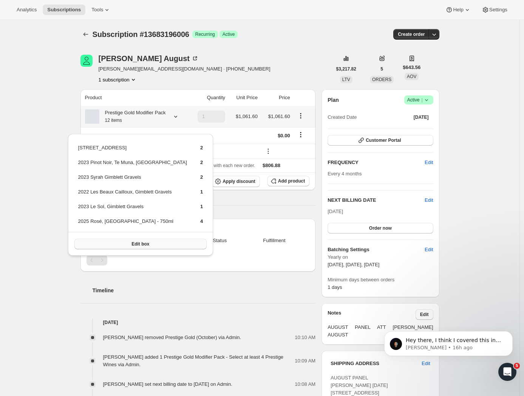
click at [132, 243] on span "Edit box" at bounding box center [140, 244] width 18 height 6
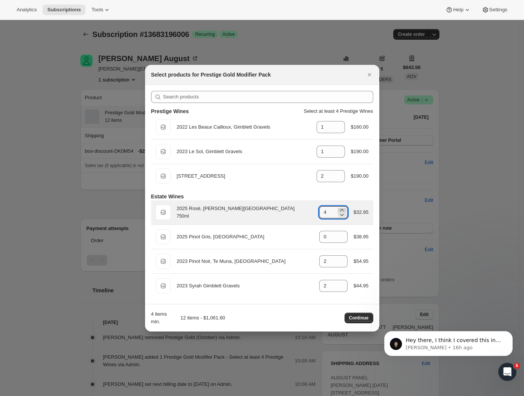
click at [339, 209] on icon ":r6n:" at bounding box center [342, 210] width 8 height 8
type input "5"
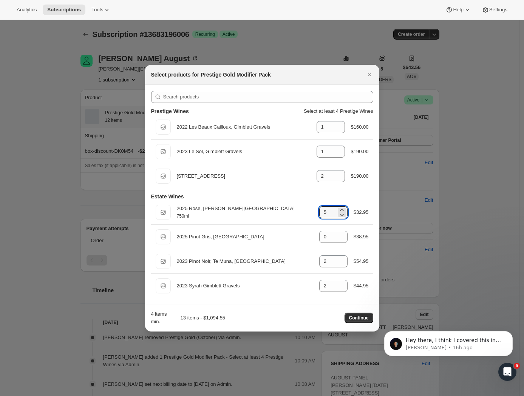
click at [356, 318] on span "Continue" at bounding box center [359, 318] width 20 height 6
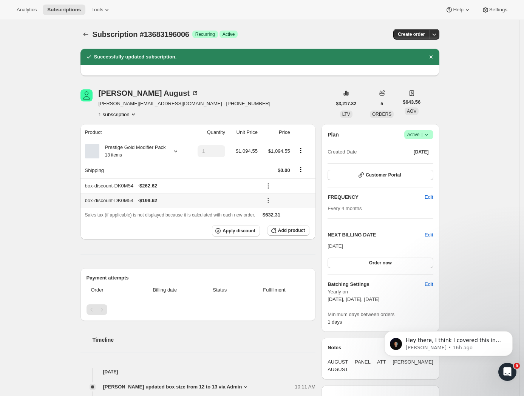
click at [270, 205] on icon at bounding box center [268, 201] width 8 height 8
click at [288, 238] on span "Remove" at bounding box center [288, 239] width 18 height 6
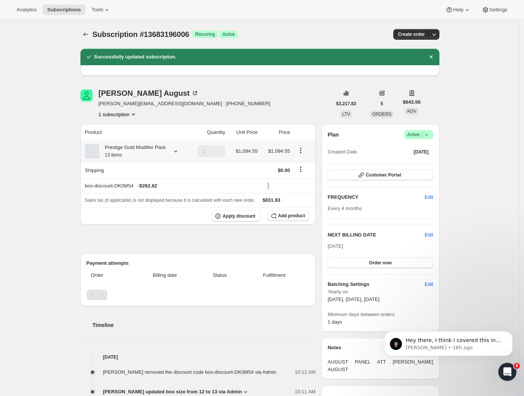
click at [179, 155] on icon at bounding box center [176, 152] width 8 height 8
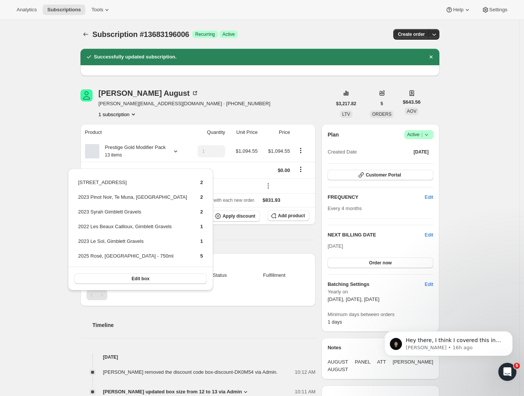
click at [31, 123] on div "Subscription #13683196006. This page is ready Subscription #13683196006 Success…" at bounding box center [259, 367] width 519 height 695
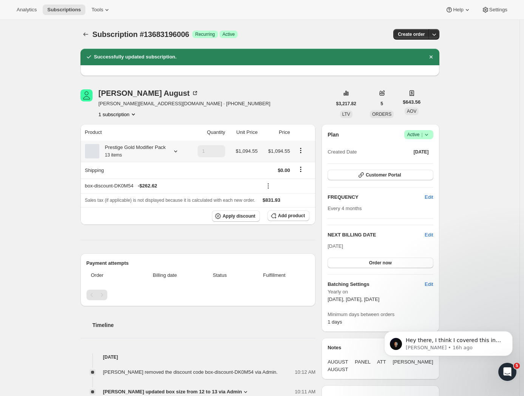
click at [304, 154] on icon "Product actions" at bounding box center [301, 151] width 8 height 8
click at [300, 169] on span "Edit box" at bounding box center [303, 170] width 18 height 6
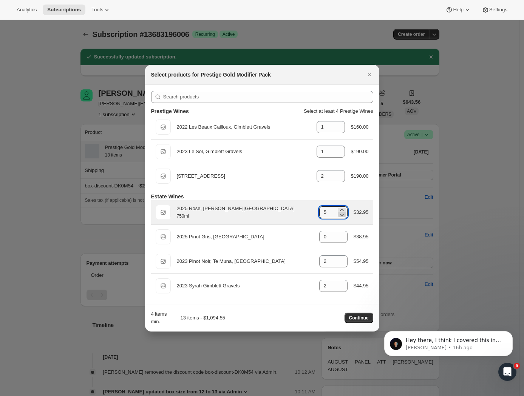
click at [340, 213] on icon ":reb:" at bounding box center [342, 215] width 8 height 8
type input "4"
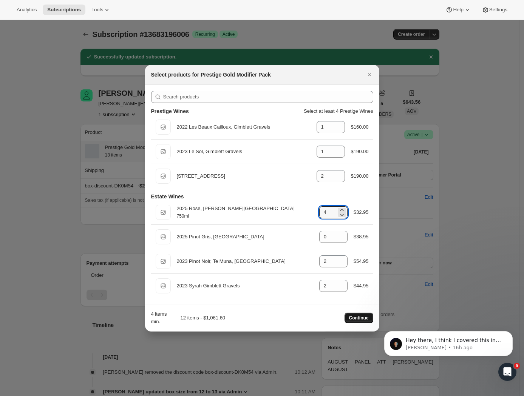
click at [365, 319] on span "Continue" at bounding box center [359, 318] width 20 height 6
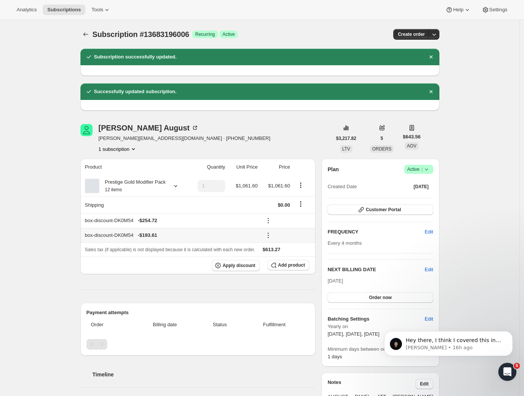
click at [268, 239] on icon at bounding box center [268, 236] width 8 height 8
click at [287, 274] on span "Remove" at bounding box center [288, 273] width 18 height 6
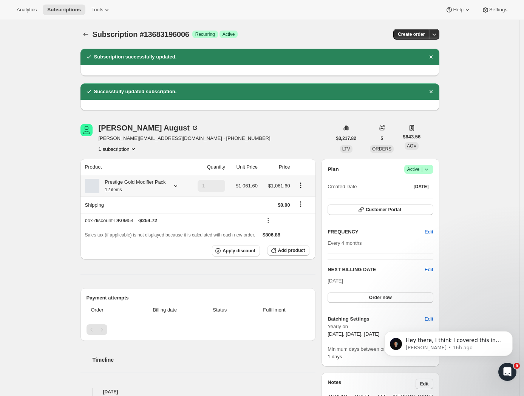
click at [178, 189] on icon at bounding box center [176, 186] width 8 height 8
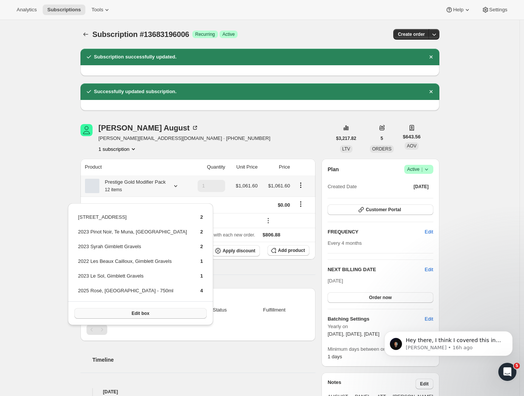
click at [146, 316] on button "Edit box" at bounding box center [140, 313] width 132 height 11
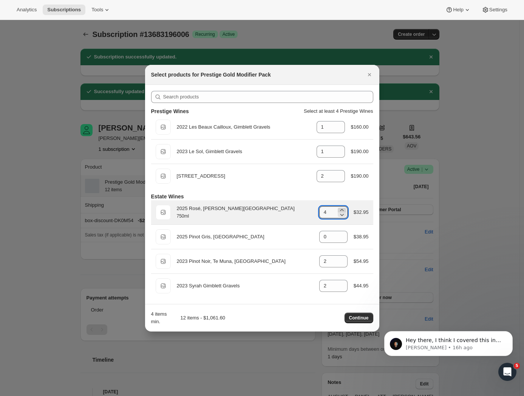
click at [341, 208] on icon ":rlr:" at bounding box center [342, 210] width 8 height 8
type input "5"
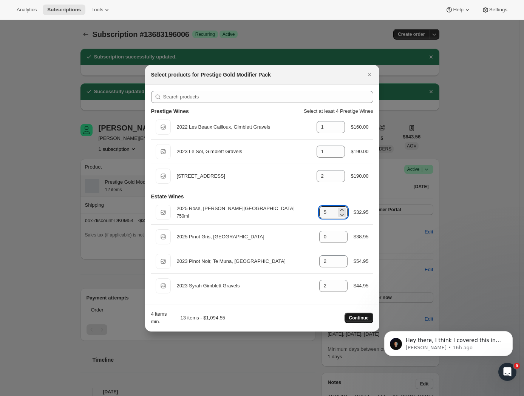
click at [356, 316] on span "Continue" at bounding box center [359, 318] width 20 height 6
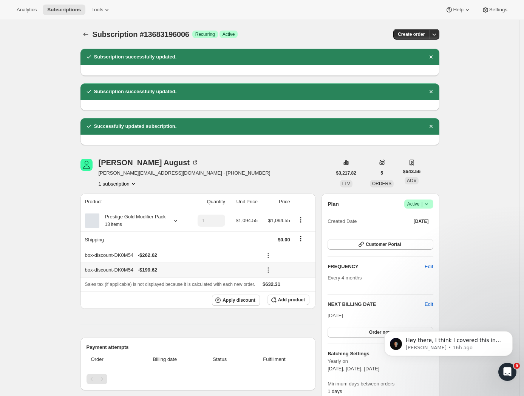
click at [268, 271] on icon at bounding box center [267, 270] width 1 height 1
click at [286, 310] on span "Remove" at bounding box center [288, 308] width 18 height 6
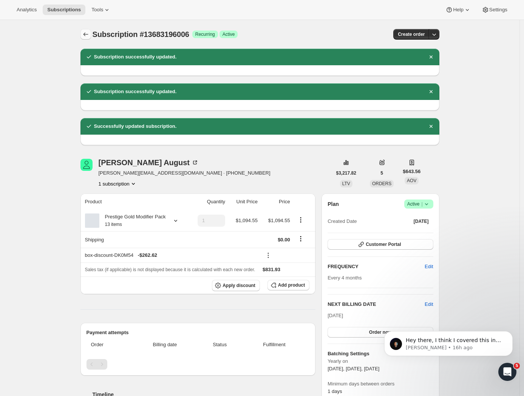
click at [89, 35] on icon "Subscriptions" at bounding box center [86, 35] width 8 height 8
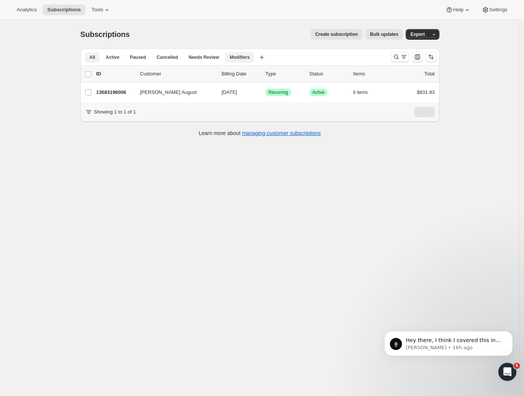
click at [240, 54] on span "Modifiers" at bounding box center [240, 57] width 20 height 6
click at [115, 59] on span "Active" at bounding box center [113, 57] width 14 height 6
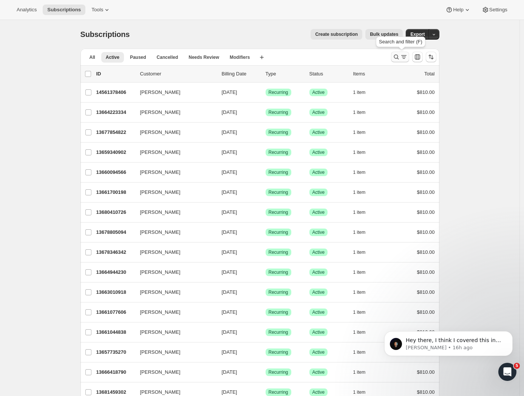
click at [403, 58] on icon "Search and filter results" at bounding box center [404, 57] width 8 height 8
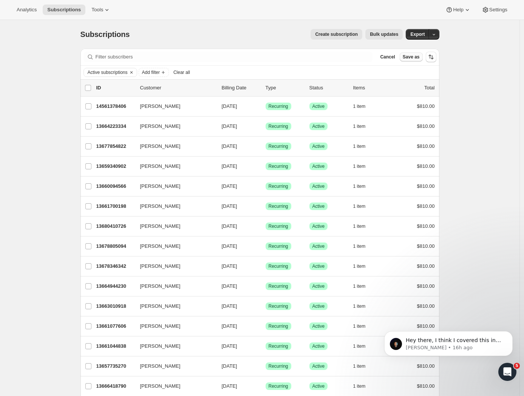
click at [403, 56] on button "Save as" at bounding box center [410, 56] width 23 height 9
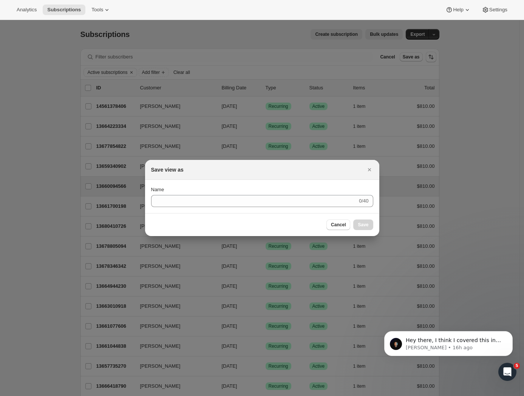
drag, startPoint x: 331, startPoint y: 223, endPoint x: 339, endPoint y: 194, distance: 30.0
click at [333, 222] on button "Cancel" at bounding box center [338, 225] width 24 height 11
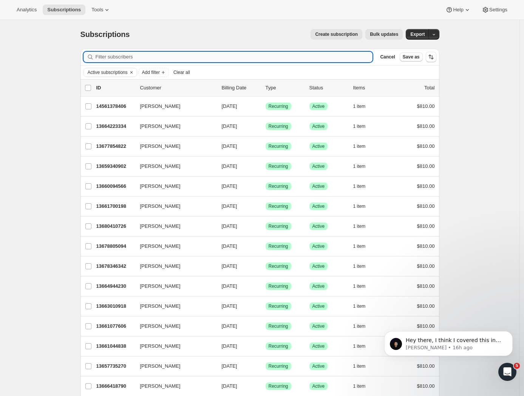
click at [121, 56] on input "Filter subscribers" at bounding box center [234, 57] width 277 height 11
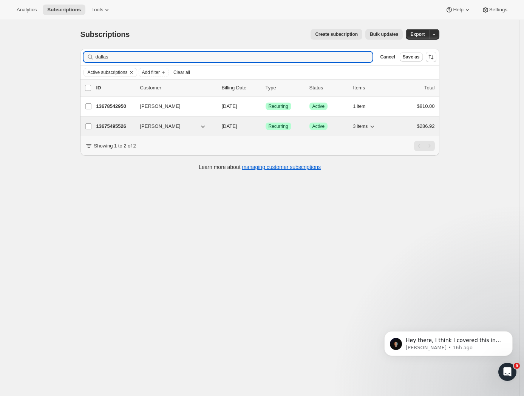
click at [156, 123] on span "Dallas Barnes" at bounding box center [160, 127] width 40 height 8
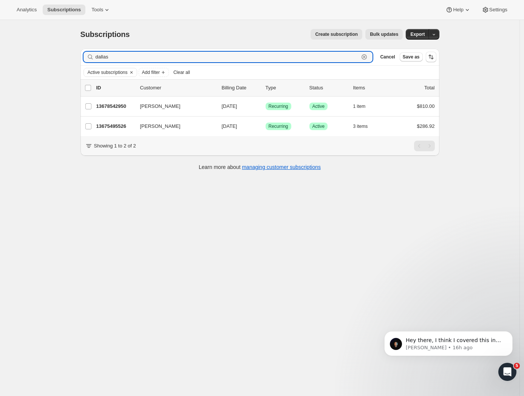
drag, startPoint x: 146, startPoint y: 56, endPoint x: 66, endPoint y: 60, distance: 79.3
click at [66, 60] on div "Subscriptions. This page is ready Subscriptions Create subscription Bulk update…" at bounding box center [259, 218] width 519 height 396
paste input "Jacqueline Taylor <jacqueline@taylor-henry.co.nz>"
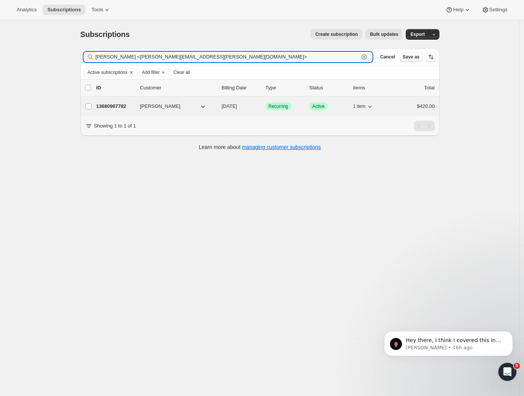
type input "Jacqueline Taylor <jacqueline@taylor-henry.co.nz>"
click at [129, 109] on p "13680967782" at bounding box center [115, 107] width 38 height 8
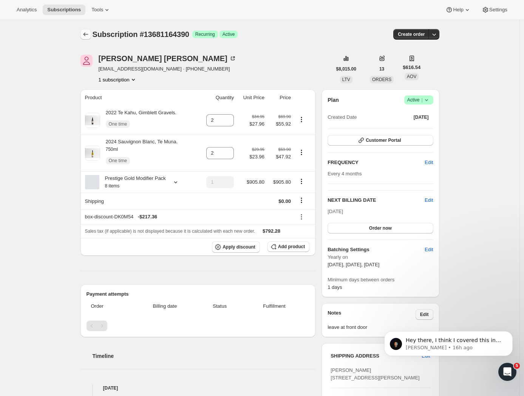
click at [89, 33] on icon "Subscriptions" at bounding box center [86, 35] width 8 height 8
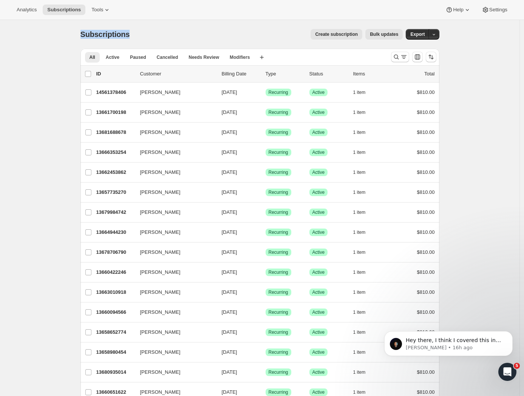
drag, startPoint x: 83, startPoint y: 35, endPoint x: 134, endPoint y: 36, distance: 51.3
click at [134, 36] on div "Subscriptions Create subscription Bulk updates More actions Create subscription…" at bounding box center [259, 34] width 359 height 11
click at [103, 35] on span "Subscriptions" at bounding box center [104, 34] width 49 height 8
drag, startPoint x: 82, startPoint y: 35, endPoint x: 142, endPoint y: 34, distance: 60.0
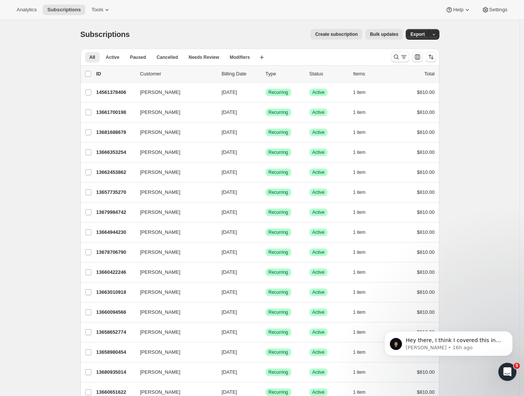
click at [90, 35] on span "Subscriptions" at bounding box center [104, 34] width 49 height 8
click at [242, 54] on span "Modifiers" at bounding box center [240, 57] width 20 height 6
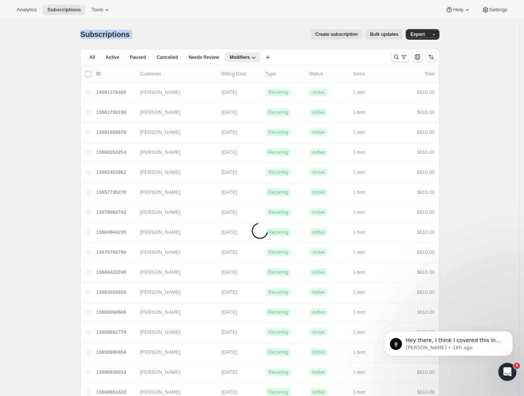
drag, startPoint x: 82, startPoint y: 31, endPoint x: 149, endPoint y: 32, distance: 67.2
click at [149, 32] on div "Subscriptions Create subscription Bulk updates More actions Create subscription…" at bounding box center [259, 34] width 359 height 11
click at [146, 32] on div "Create subscription Bulk updates" at bounding box center [271, 34] width 264 height 11
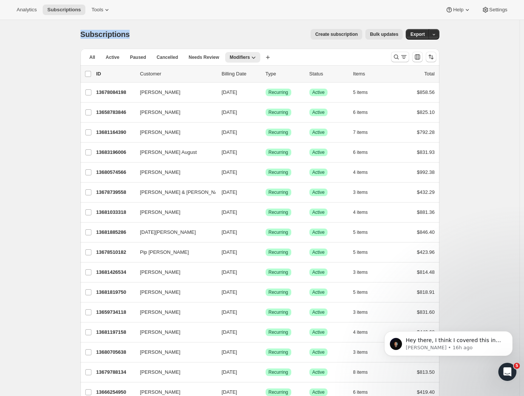
drag, startPoint x: 82, startPoint y: 35, endPoint x: 132, endPoint y: 36, distance: 50.6
click at [132, 36] on div "Subscriptions. This page is ready Subscriptions Create subscription Bulk update…" at bounding box center [259, 242] width 377 height 445
click at [482, 65] on div "Subscriptions. This page is ready Subscriptions Create subscription Bulk update…" at bounding box center [259, 242] width 519 height 445
click at [509, 334] on icon "Dismiss notification" at bounding box center [510, 333] width 4 height 4
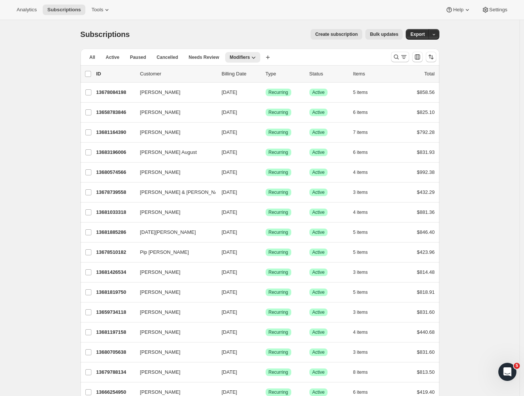
click at [496, 301] on div "Subscriptions. This page is ready Subscriptions Create subscription Bulk update…" at bounding box center [259, 242] width 519 height 445
click at [206, 54] on button "Needs Review" at bounding box center [204, 57] width 40 height 11
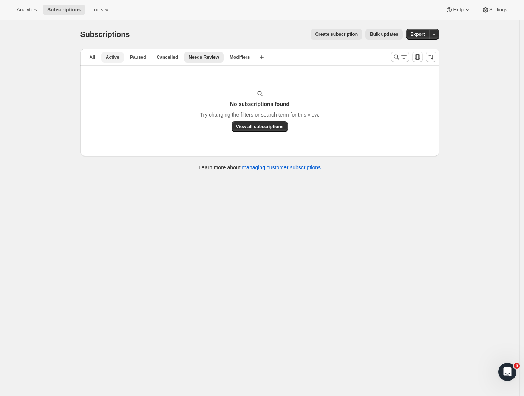
click at [119, 59] on span "Active" at bounding box center [113, 57] width 14 height 6
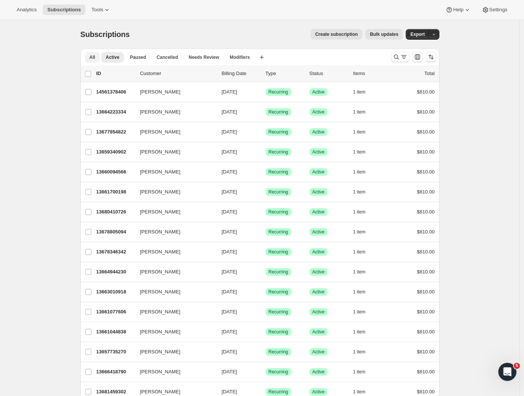
click at [91, 55] on span "All" at bounding box center [92, 57] width 6 height 6
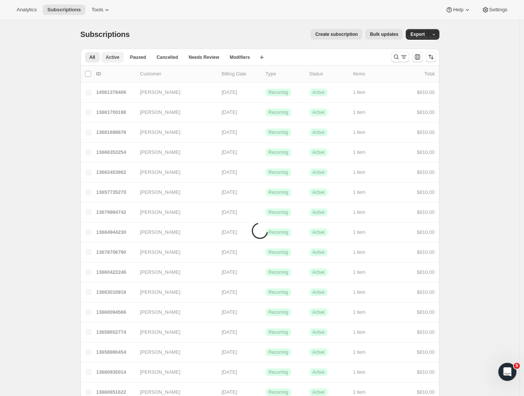
click at [118, 57] on span "Active" at bounding box center [113, 57] width 14 height 6
click at [135, 55] on span "Paused" at bounding box center [138, 57] width 16 height 6
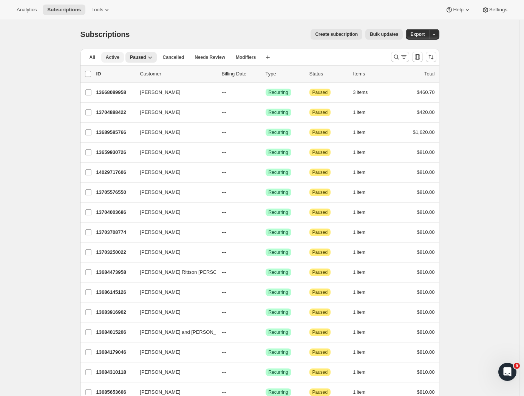
click at [119, 57] on span "Active" at bounding box center [113, 57] width 14 height 6
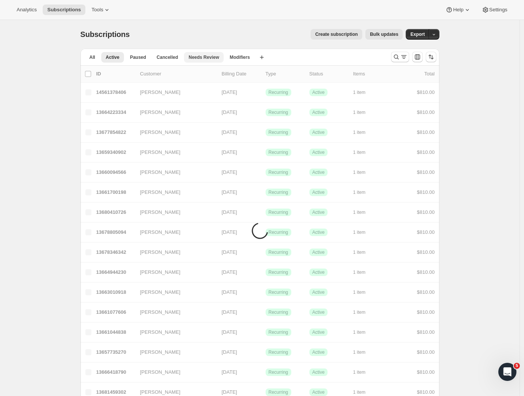
click at [212, 55] on span "Needs Review" at bounding box center [203, 57] width 31 height 6
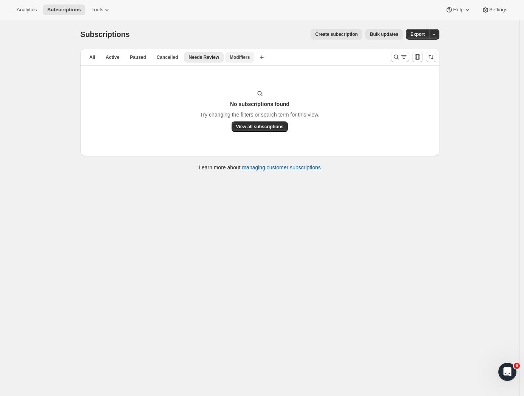
click at [233, 59] on span "Modifiers" at bounding box center [240, 57] width 20 height 6
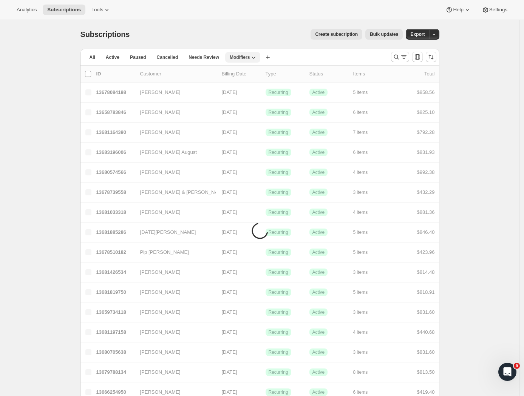
click at [241, 57] on span "Modifiers" at bounding box center [240, 57] width 20 height 6
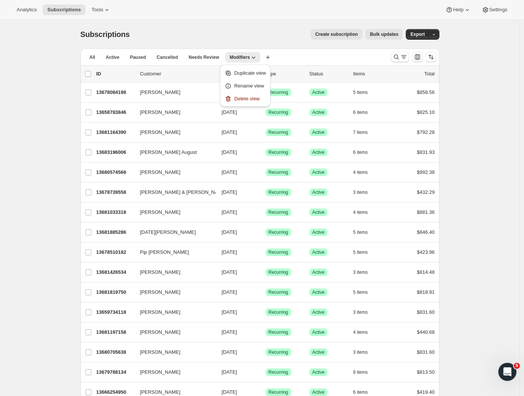
click at [165, 29] on div "Create subscription Bulk updates" at bounding box center [271, 34] width 264 height 11
click at [115, 60] on span "Active" at bounding box center [113, 57] width 14 height 6
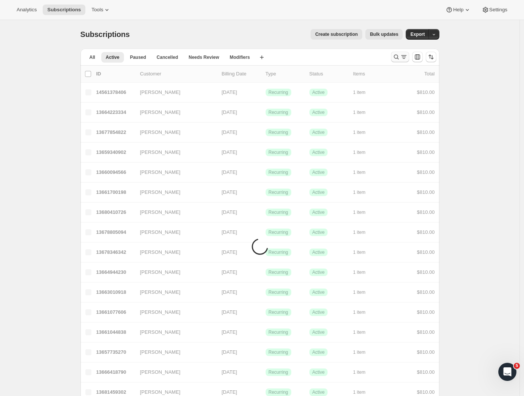
click at [397, 56] on icon "Search and filter results" at bounding box center [396, 57] width 8 height 8
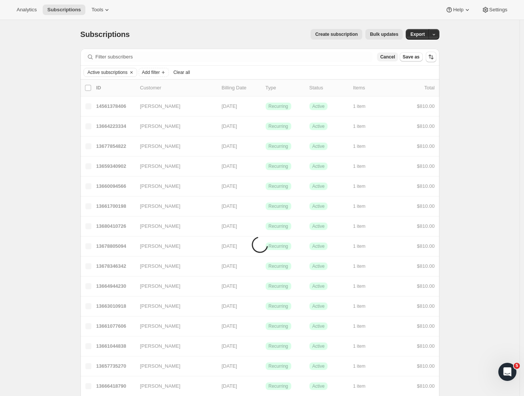
click at [397, 57] on button "Cancel" at bounding box center [387, 56] width 21 height 9
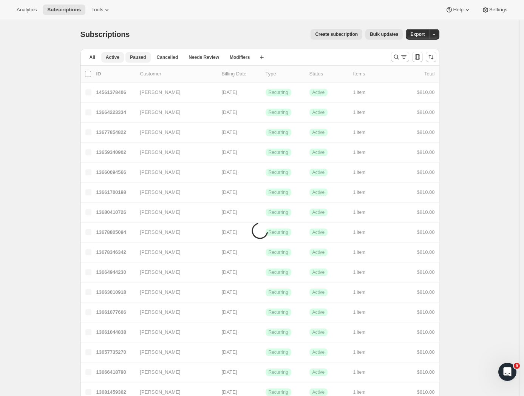
drag, startPoint x: 397, startPoint y: 57, endPoint x: 134, endPoint y: 62, distance: 263.5
click at [117, 58] on span "Active" at bounding box center [113, 57] width 14 height 6
click at [402, 55] on icon "Search and filter results" at bounding box center [404, 57] width 8 height 8
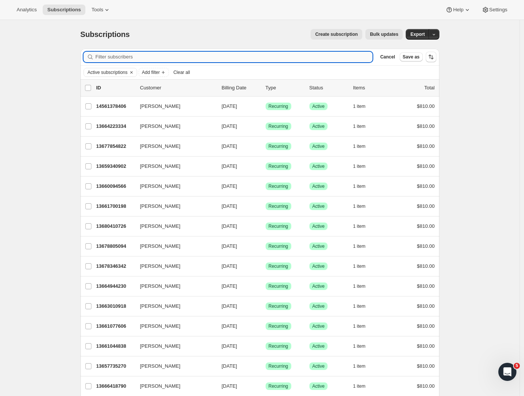
paste input "Stuart Eadie"
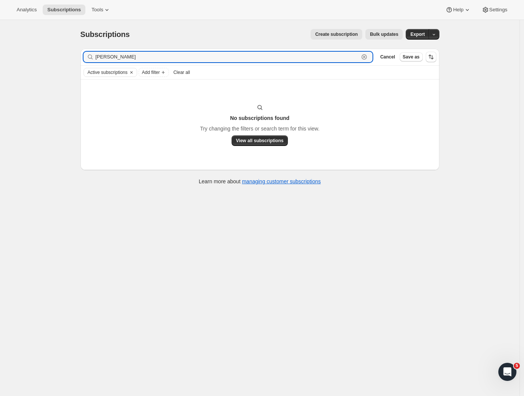
drag, startPoint x: 112, startPoint y: 57, endPoint x: 63, endPoint y: 54, distance: 48.8
click at [64, 54] on div "Subscriptions. This page is ready Subscriptions Create subscription Bulk update…" at bounding box center [259, 218] width 519 height 396
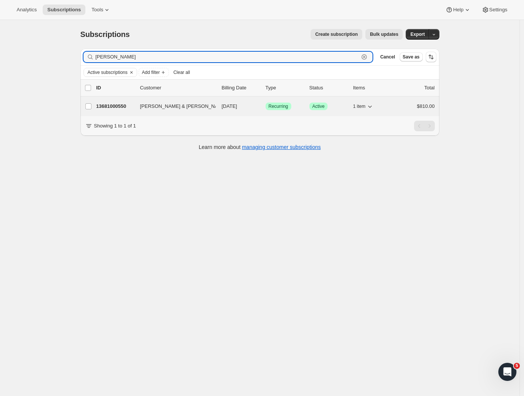
type input "[PERSON_NAME]"
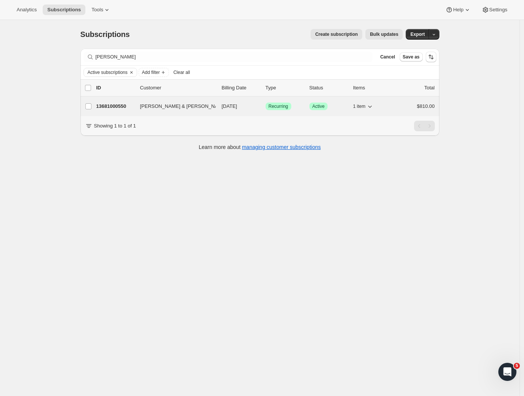
click at [105, 105] on p "13681000550" at bounding box center [115, 107] width 38 height 8
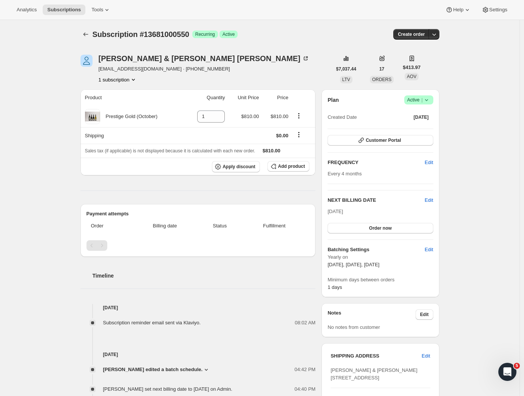
click at [472, 168] on div "Subscription #13681000550. This page is ready Subscription #13681000550 Success…" at bounding box center [259, 315] width 519 height 591
click at [279, 167] on button "Add product" at bounding box center [288, 166] width 42 height 11
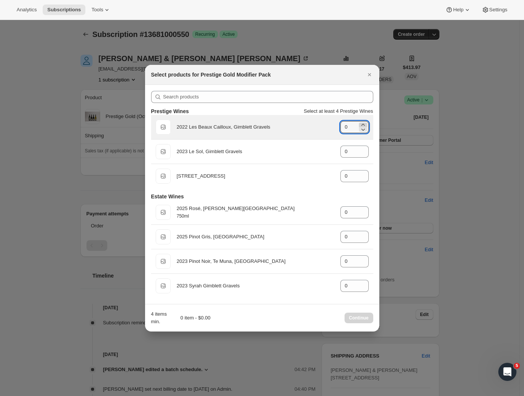
click at [365, 123] on icon ":r1es:" at bounding box center [363, 125] width 8 height 8
click at [362, 123] on icon ":r1es:" at bounding box center [363, 125] width 8 height 8
type input "2"
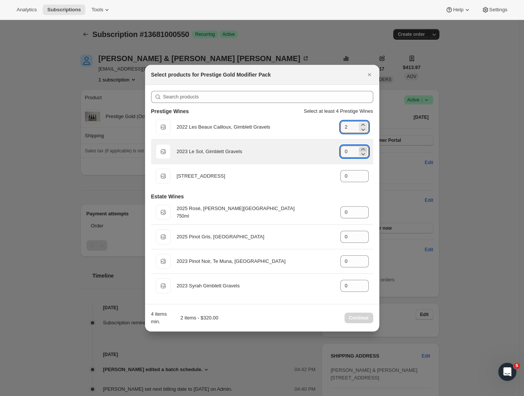
click at [363, 148] on icon ":r1es:" at bounding box center [363, 150] width 8 height 8
click at [362, 148] on icon ":r1es:" at bounding box center [363, 150] width 8 height 8
click at [360, 156] on icon ":r1es:" at bounding box center [363, 154] width 8 height 8
click at [360, 153] on icon ":r1es:" at bounding box center [363, 154] width 8 height 8
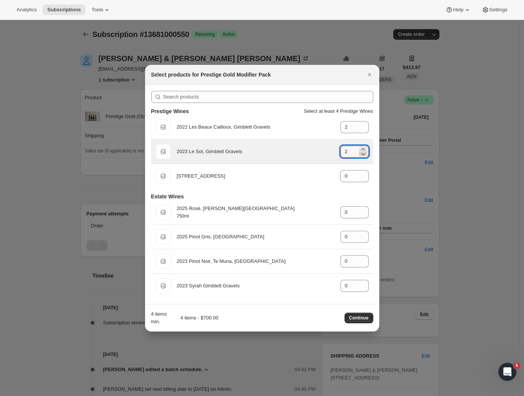
type input "1"
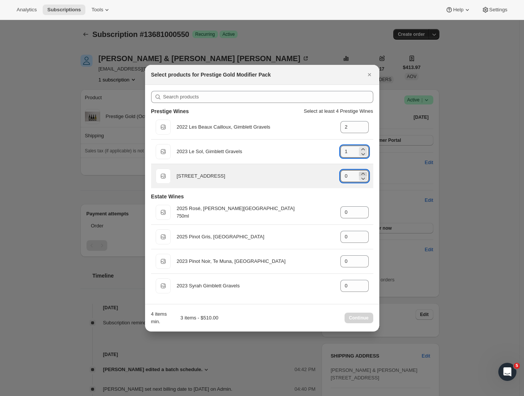
click at [364, 171] on icon ":r1es:" at bounding box center [363, 174] width 8 height 8
click at [363, 171] on icon ":r1es:" at bounding box center [363, 174] width 8 height 8
type input "2"
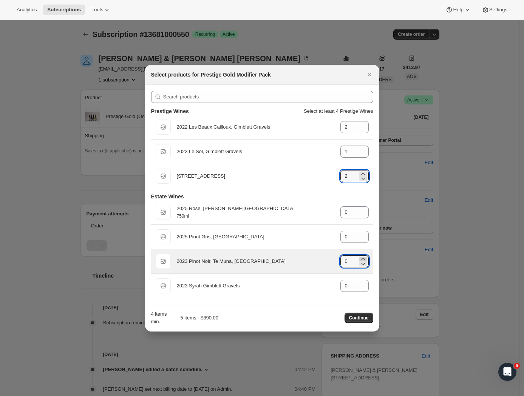
click at [363, 257] on icon ":r1es:" at bounding box center [363, 260] width 8 height 8
type input "2"
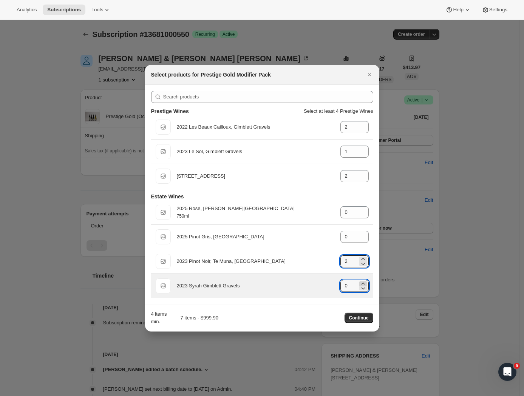
click at [362, 282] on icon ":r1es:" at bounding box center [363, 284] width 8 height 8
type input "2"
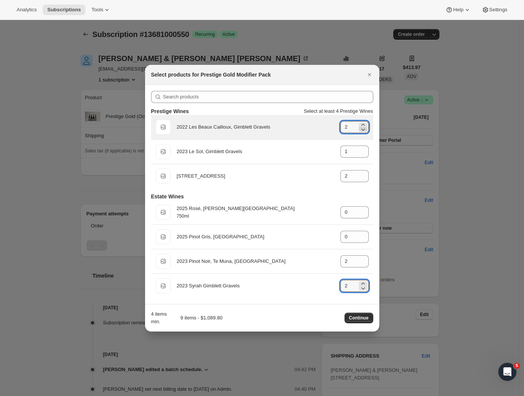
click at [362, 129] on icon ":r1es:" at bounding box center [363, 130] width 8 height 8
click at [362, 123] on icon ":r1es:" at bounding box center [363, 125] width 8 height 8
click at [364, 129] on icon ":r1es:" at bounding box center [363, 130] width 8 height 8
type input "1"
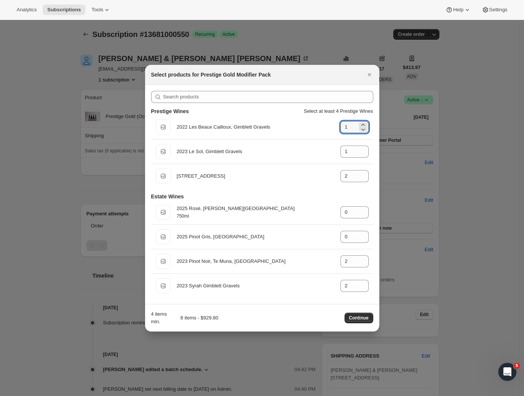
drag, startPoint x: 369, startPoint y: 76, endPoint x: 343, endPoint y: 81, distance: 26.4
click at [368, 76] on icon "Close" at bounding box center [369, 75] width 8 height 8
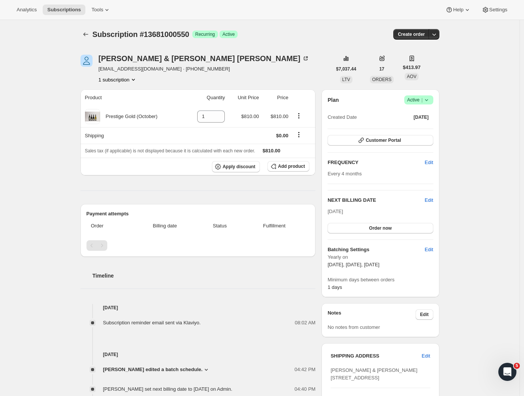
click at [71, 115] on div "Subscription #13681000550. This page is ready Subscription #13681000550 Success…" at bounding box center [259, 315] width 519 height 591
click at [88, 35] on icon "Subscriptions" at bounding box center [86, 35] width 8 height 8
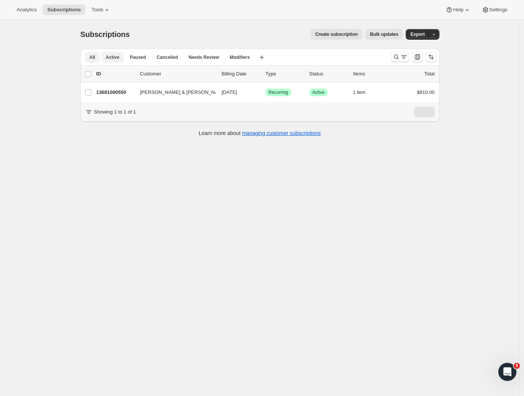
click at [95, 57] on span "All" at bounding box center [92, 57] width 6 height 6
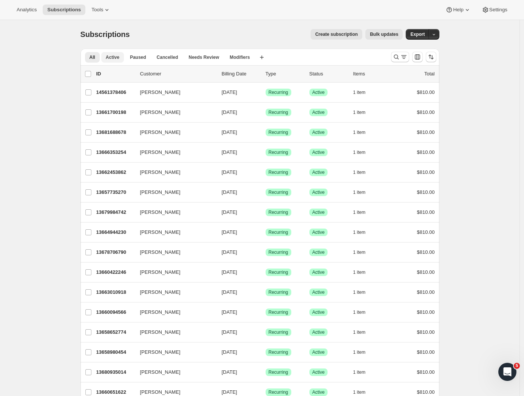
click at [111, 57] on span "Active" at bounding box center [113, 57] width 14 height 6
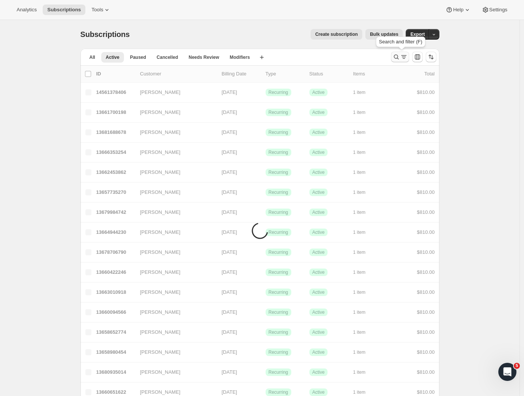
click at [398, 55] on icon "Search and filter results" at bounding box center [396, 57] width 8 height 8
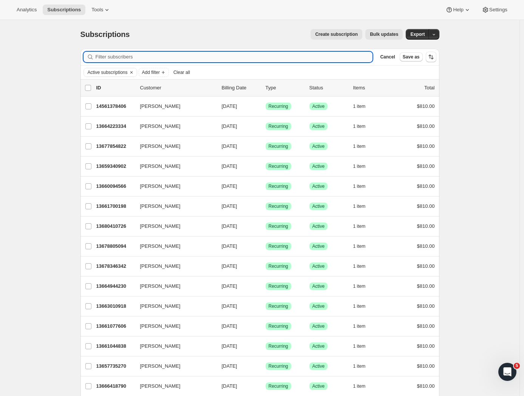
paste input "[PERSON_NAME]"
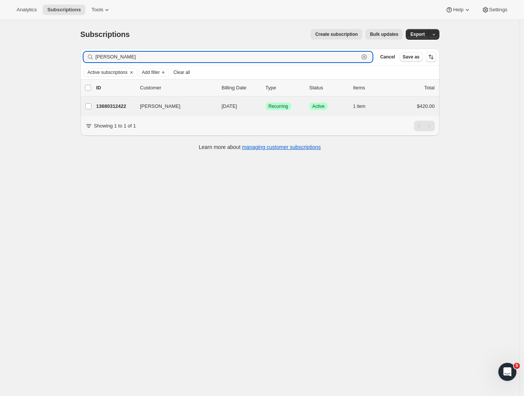
type input "[PERSON_NAME]"
click at [104, 100] on div "Peter Hawes 13680312422 Peter Hawes 10/08/2025 Success Recurring Success Active…" at bounding box center [259, 107] width 359 height 20
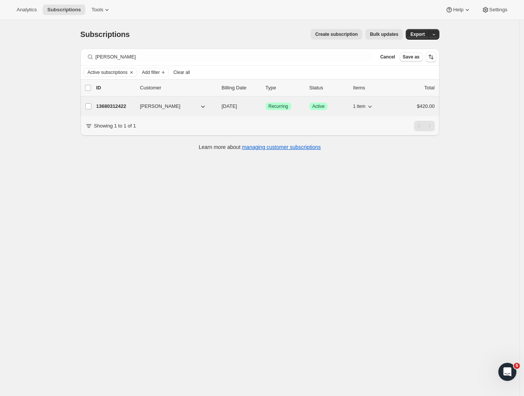
click at [110, 104] on p "13680312422" at bounding box center [115, 107] width 38 height 8
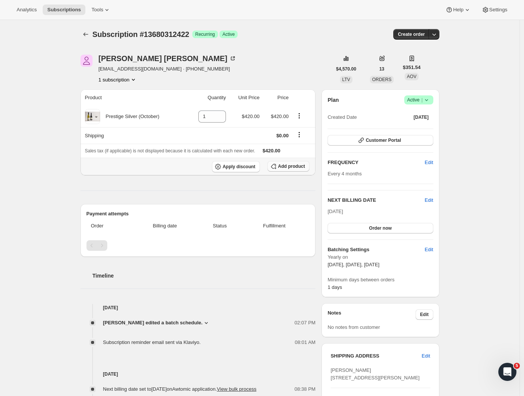
click at [288, 166] on span "Add product" at bounding box center [291, 166] width 27 height 6
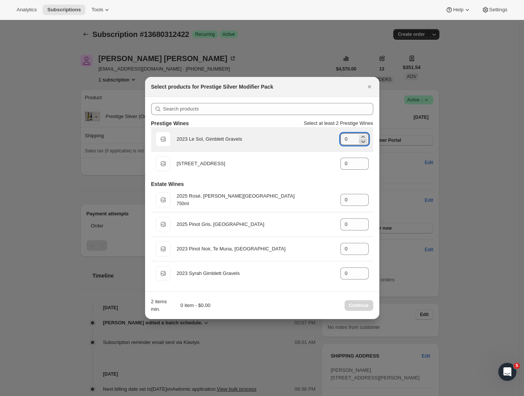
drag, startPoint x: 363, startPoint y: 136, endPoint x: 365, endPoint y: 143, distance: 7.7
click at [364, 136] on icon ":r1s3:" at bounding box center [363, 137] width 8 height 8
type input "1"
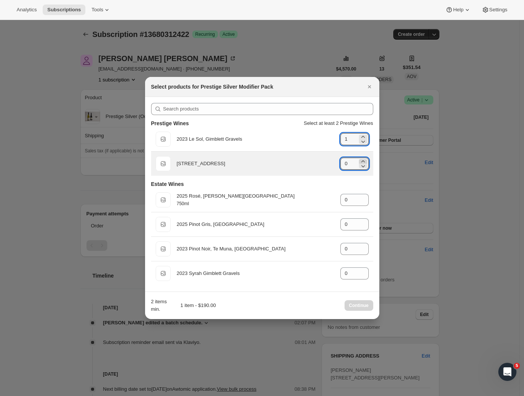
click at [364, 160] on icon ":r1s3:" at bounding box center [363, 162] width 8 height 8
type input "1"
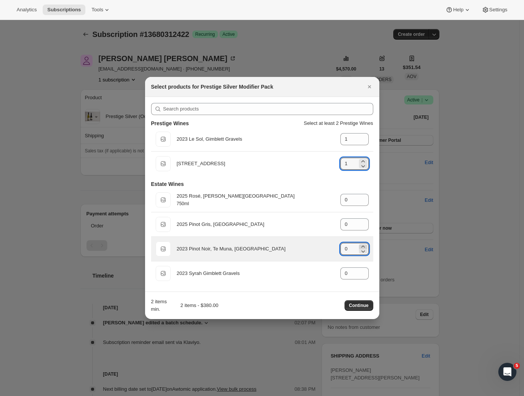
click at [362, 246] on icon ":r1s3:" at bounding box center [363, 247] width 8 height 8
click at [362, 252] on icon ":r1s3:" at bounding box center [363, 252] width 8 height 8
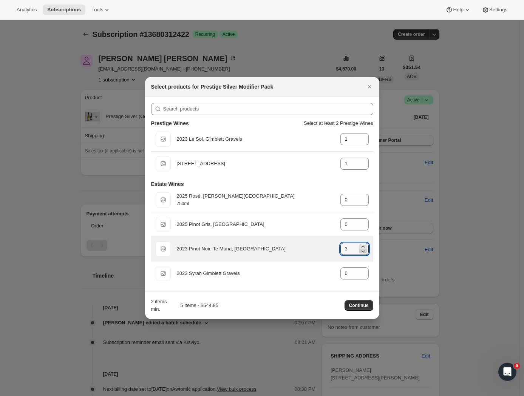
click at [362, 252] on icon ":r1s3:" at bounding box center [363, 252] width 8 height 8
type input "2"
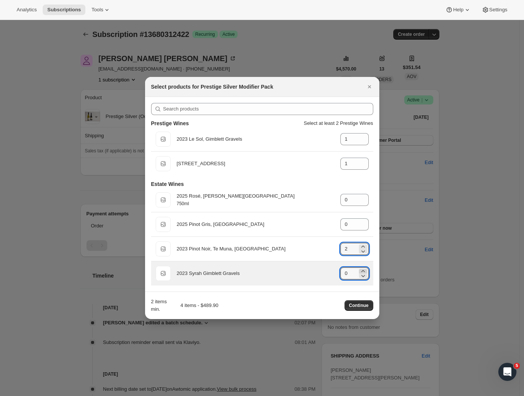
click at [364, 269] on icon ":r1s3:" at bounding box center [363, 272] width 8 height 8
type input "2"
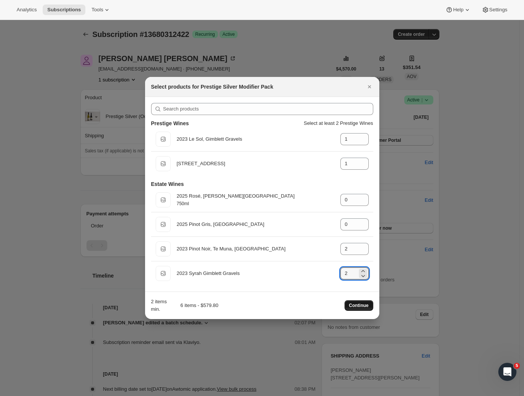
click at [357, 308] on span "Continue" at bounding box center [359, 306] width 20 height 6
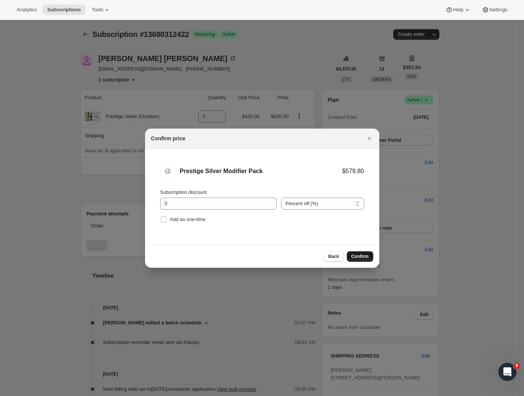
click at [362, 255] on span "Confirm" at bounding box center [359, 257] width 17 height 6
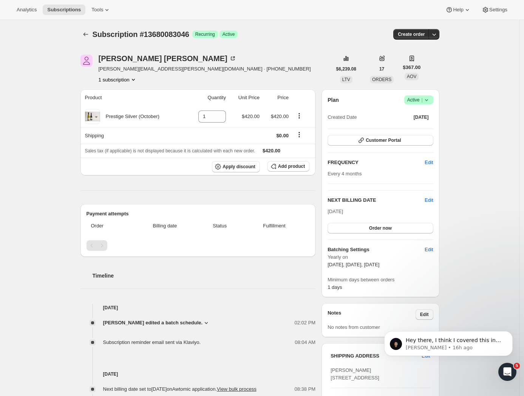
click at [34, 162] on div "Subscription #13680083046. This page is ready Subscription #13680083046 Success…" at bounding box center [259, 301] width 519 height 563
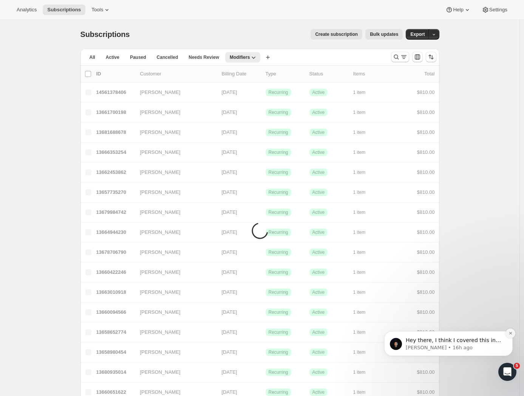
click at [509, 334] on icon "Dismiss notification" at bounding box center [510, 333] width 4 height 4
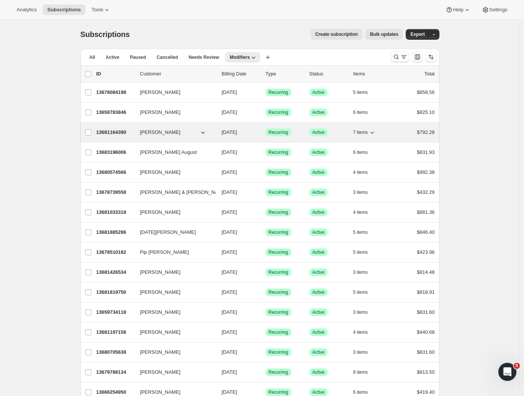
click at [113, 132] on p "13681164390" at bounding box center [115, 133] width 38 height 8
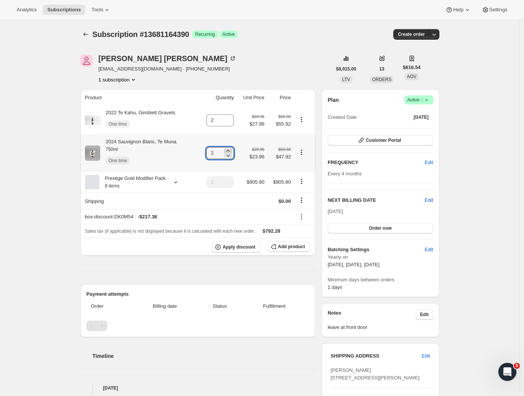
click at [231, 151] on icon at bounding box center [228, 151] width 8 height 8
type input "3"
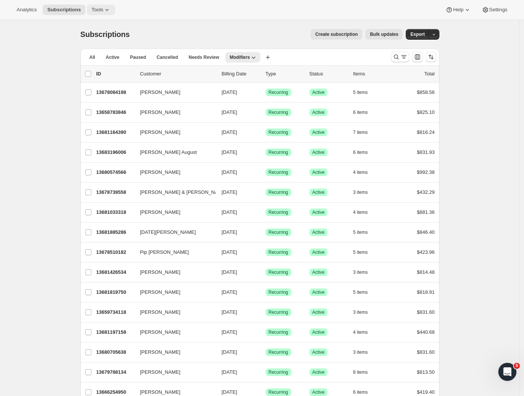
click at [103, 11] on icon at bounding box center [107, 10] width 8 height 8
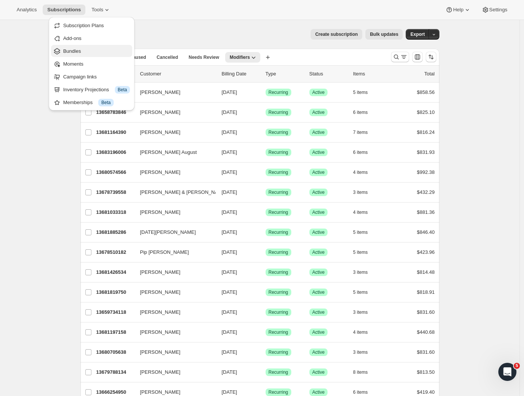
click at [82, 51] on span "Bundles" at bounding box center [96, 52] width 67 height 8
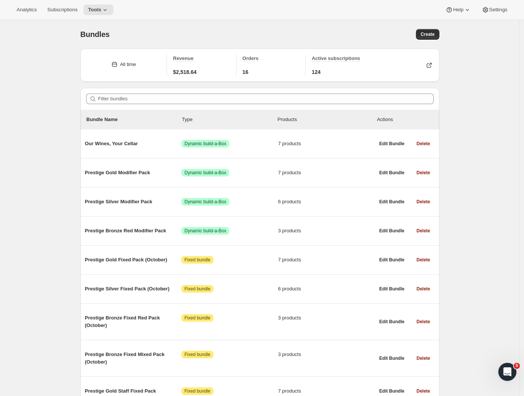
scroll to position [2, 0]
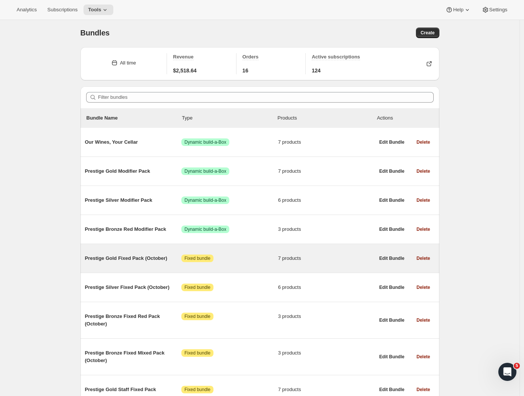
click at [139, 262] on div "Prestige Gold Fixed Pack (October) Attention Fixed bundle 7 products" at bounding box center [230, 259] width 290 height 8
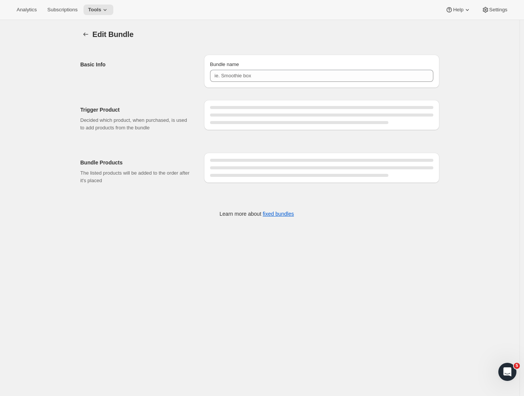
type input "Prestige Gold Fixed Pack (October)"
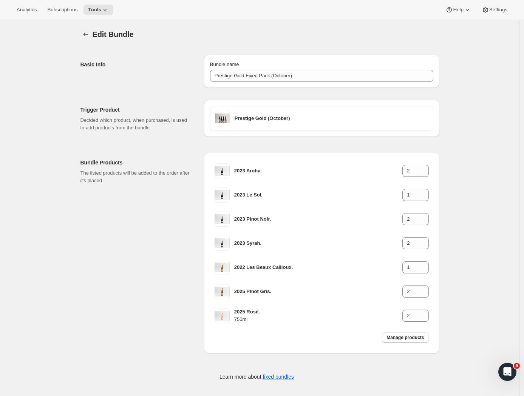
click at [486, 138] on div "Edit Bundle. This page is ready Edit Bundle Basic Info Bundle name Prestige Gol…" at bounding box center [259, 210] width 519 height 380
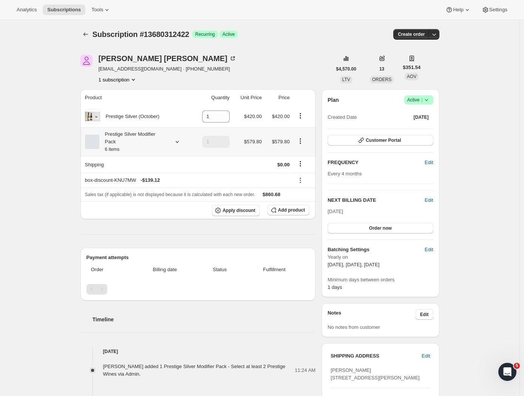
click at [178, 142] on icon at bounding box center [176, 142] width 3 height 2
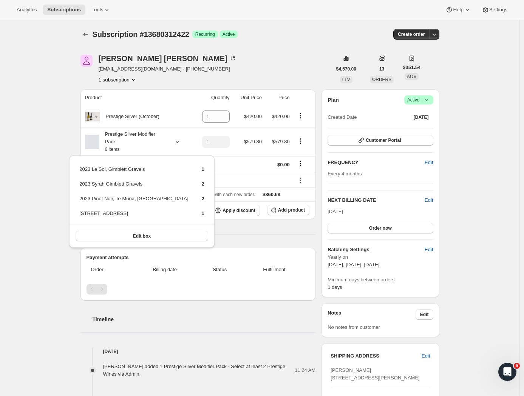
click at [55, 108] on div "Subscription #13680312422. This page is ready Subscription #13680312422 Success…" at bounding box center [259, 317] width 519 height 595
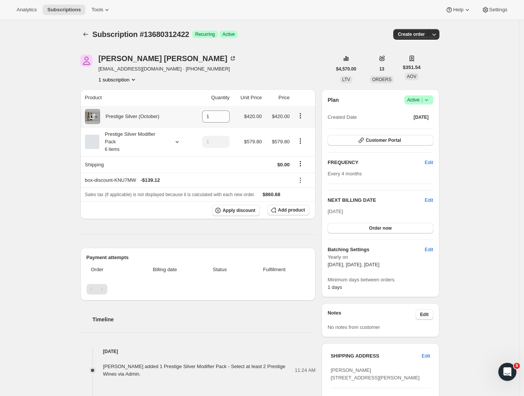
click at [148, 123] on div "Prestige Silver (October)" at bounding box center [137, 116] width 105 height 15
click at [300, 117] on icon "Product actions" at bounding box center [300, 116] width 8 height 8
click at [305, 129] on span "Remove" at bounding box center [297, 131] width 18 height 6
type input "0"
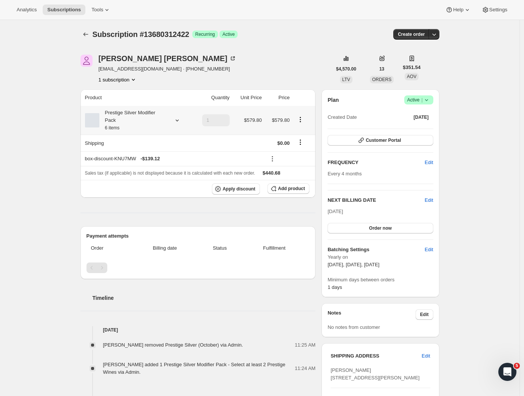
click at [179, 120] on icon at bounding box center [177, 121] width 8 height 8
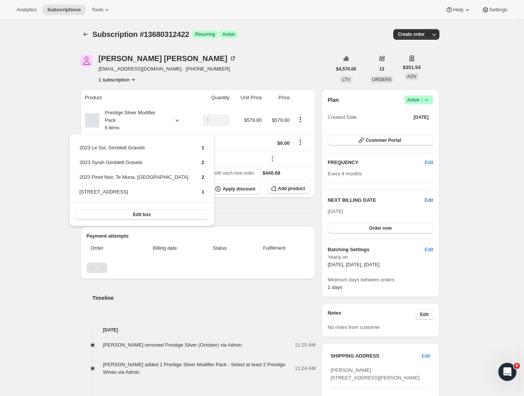
click at [432, 201] on span "Edit" at bounding box center [428, 201] width 8 height 8
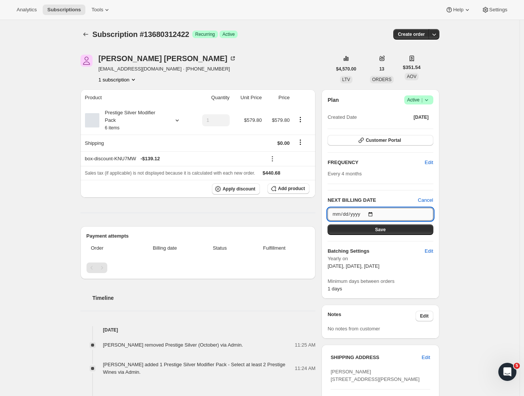
click at [357, 216] on input "[DATE]" at bounding box center [379, 214] width 105 height 13
type input "[DATE]"
click at [438, 221] on div "Plan Success Active | Created Date [DATE] Customer Portal FREQUENCY Edit Every …" at bounding box center [379, 194] width 117 height 210
click at [399, 231] on button "Save" at bounding box center [379, 230] width 105 height 11
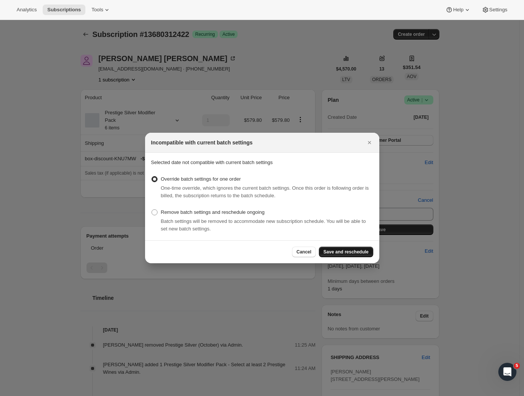
click at [351, 254] on span "Save and reschedule" at bounding box center [345, 252] width 45 height 6
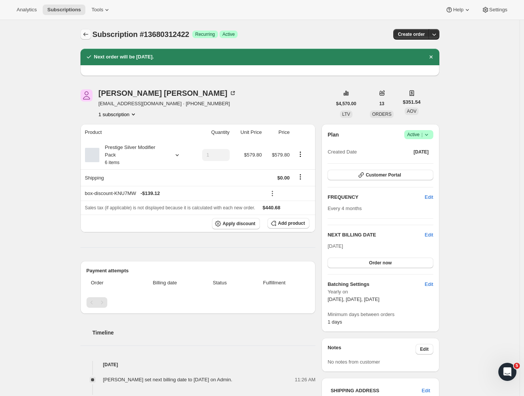
click at [86, 34] on icon "Subscriptions" at bounding box center [85, 34] width 5 height 4
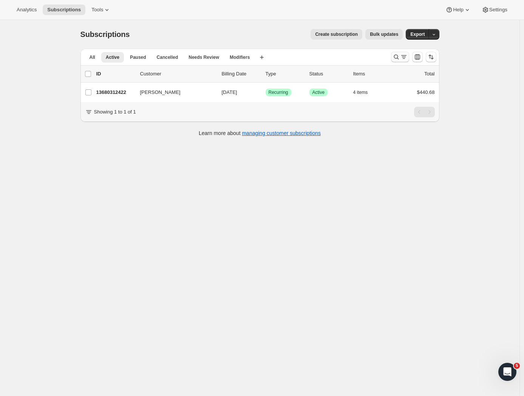
click at [398, 56] on icon "Search and filter results" at bounding box center [396, 57] width 8 height 8
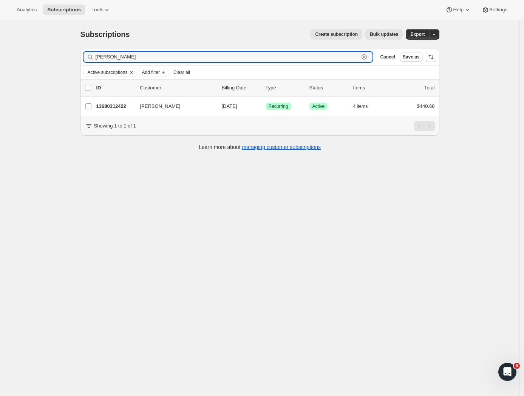
drag, startPoint x: 134, startPoint y: 59, endPoint x: 35, endPoint y: 49, distance: 98.7
click at [36, 51] on div "Subscriptions. This page is ready Subscriptions Create subscription Bulk update…" at bounding box center [259, 218] width 519 height 396
type input "[PERSON_NAME]"
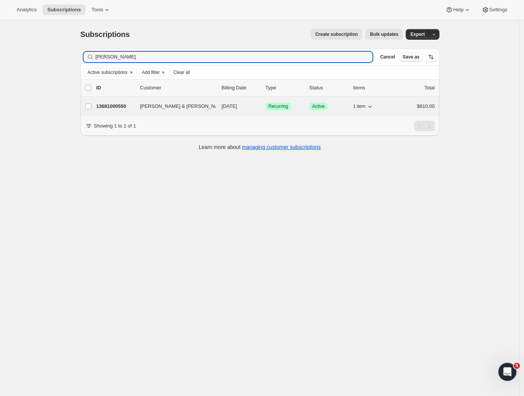
drag, startPoint x: 126, startPoint y: 67, endPoint x: 106, endPoint y: 109, distance: 45.9
click at [106, 109] on p "13681000550" at bounding box center [115, 107] width 38 height 8
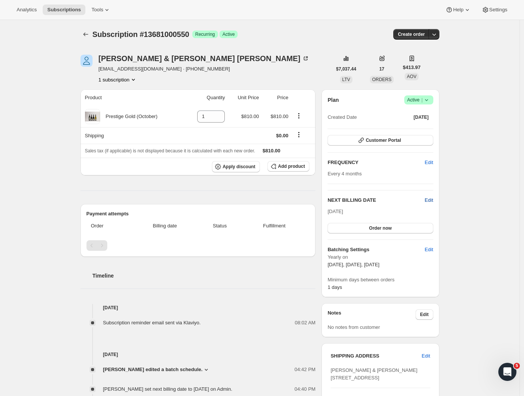
click at [428, 199] on span "Edit" at bounding box center [428, 201] width 8 height 8
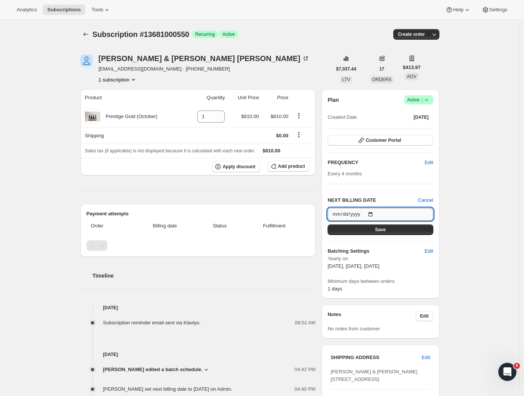
click at [414, 213] on input "[DATE]" at bounding box center [379, 214] width 105 height 13
type input "[DATE]"
click at [457, 241] on div "Subscription #13681000550. This page is ready Subscription #13681000550 Success…" at bounding box center [259, 315] width 519 height 591
click at [388, 231] on button "Save" at bounding box center [379, 230] width 105 height 11
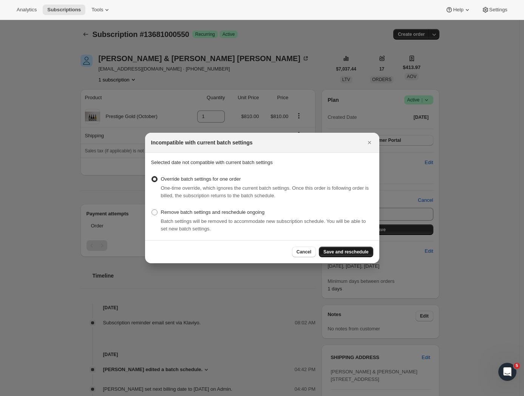
click at [350, 252] on span "Save and reschedule" at bounding box center [345, 252] width 45 height 6
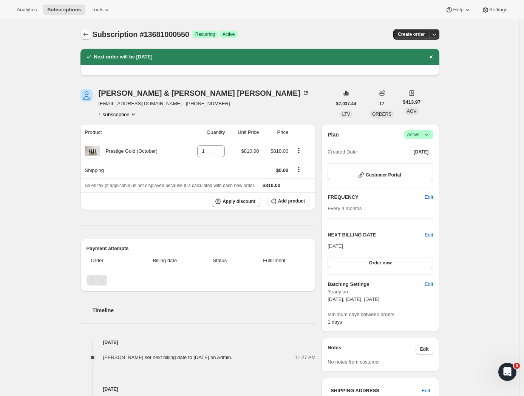
click at [85, 35] on icon "Subscriptions" at bounding box center [86, 35] width 8 height 8
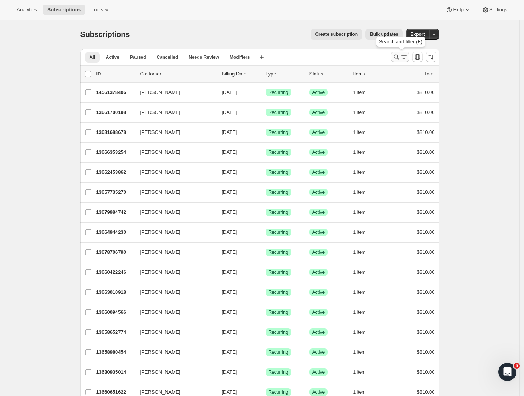
click at [403, 57] on icon "Search and filter results" at bounding box center [404, 57] width 8 height 8
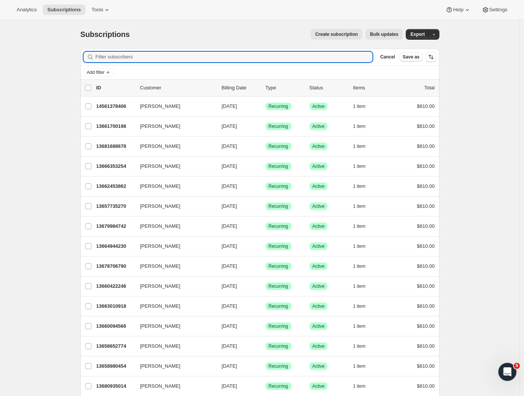
paste input "[PERSON_NAME]"
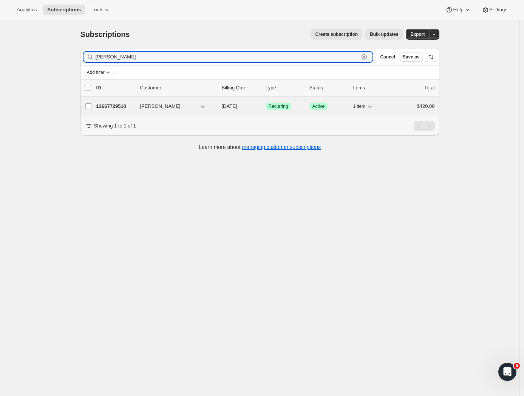
type input "[PERSON_NAME]"
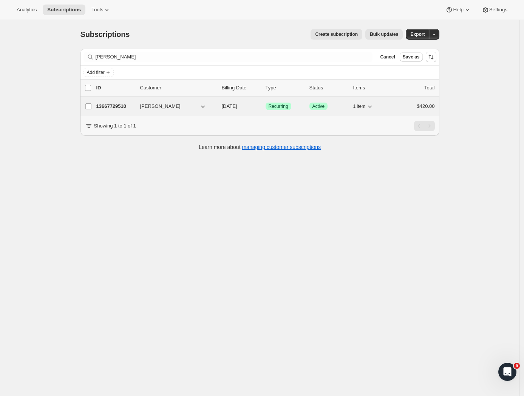
click at [117, 108] on p "13667729510" at bounding box center [115, 107] width 38 height 8
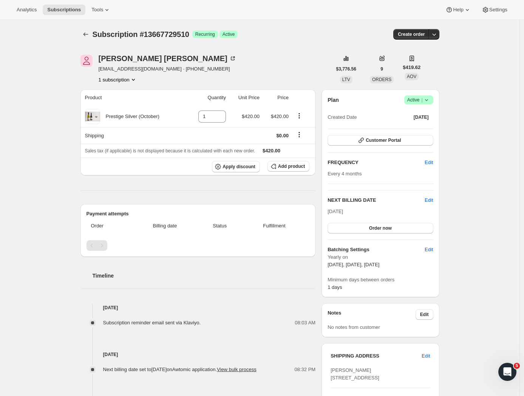
click at [455, 129] on div "Subscription #13667729510. This page is ready Subscription #13667729510 Success…" at bounding box center [259, 301] width 519 height 563
click at [429, 101] on icon at bounding box center [426, 100] width 8 height 8
click at [419, 127] on span "Cancel subscription" at bounding box center [418, 128] width 43 height 6
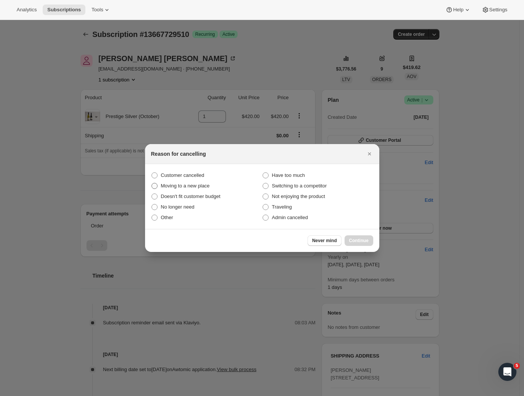
click at [180, 187] on span "Moving to a new place" at bounding box center [185, 186] width 49 height 6
click at [152, 183] on input "Moving to a new place" at bounding box center [151, 183] width 0 height 0
radio input "true"
click at [362, 243] on span "Continue" at bounding box center [359, 241] width 20 height 6
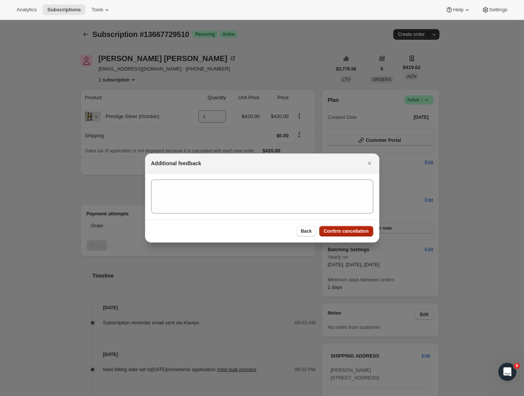
click at [358, 233] on span "Confirm cancellation" at bounding box center [346, 231] width 45 height 6
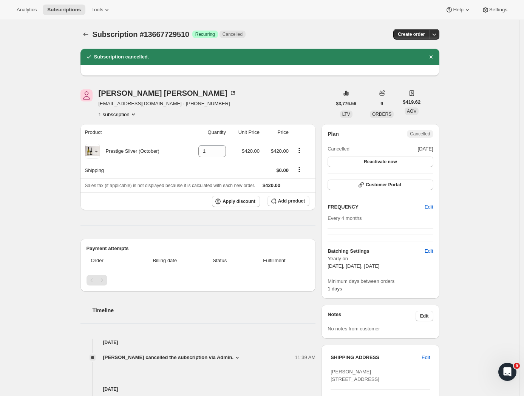
scroll to position [72, 0]
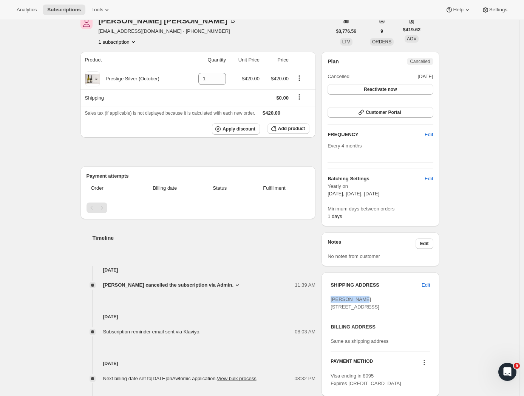
drag, startPoint x: 370, startPoint y: 300, endPoint x: 331, endPoint y: 298, distance: 38.9
click at [331, 298] on div "SHIPPING ADDRESS Edit [PERSON_NAME] [STREET_ADDRESS] BILLING ADDRESS Same as sh…" at bounding box center [379, 335] width 117 height 124
copy span "[PERSON_NAME]"
drag, startPoint x: 189, startPoint y: 31, endPoint x: 160, endPoint y: 31, distance: 29.4
click at [160, 31] on div "[PERSON_NAME] [EMAIL_ADDRESS][DOMAIN_NAME] · [PHONE_NUMBER] subscription" at bounding box center [205, 31] width 251 height 29
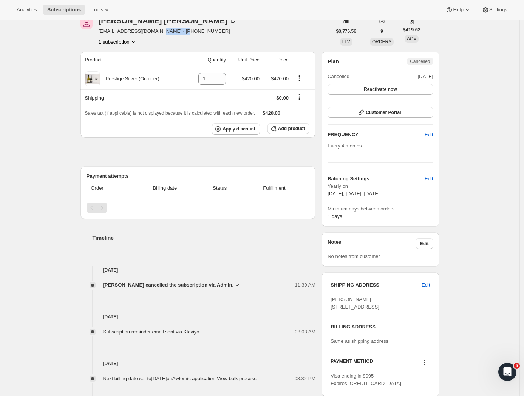
copy span "6421614380"
drag, startPoint x: 152, startPoint y: 32, endPoint x: 100, endPoint y: 32, distance: 51.7
click at [100, 32] on div "[PERSON_NAME] [EMAIL_ADDRESS][DOMAIN_NAME] · [PHONE_NUMBER] subscription" at bounding box center [205, 31] width 251 height 29
copy span "[EMAIL_ADDRESS][DOMAIN_NAME]"
